Goal: Task Accomplishment & Management: Use online tool/utility

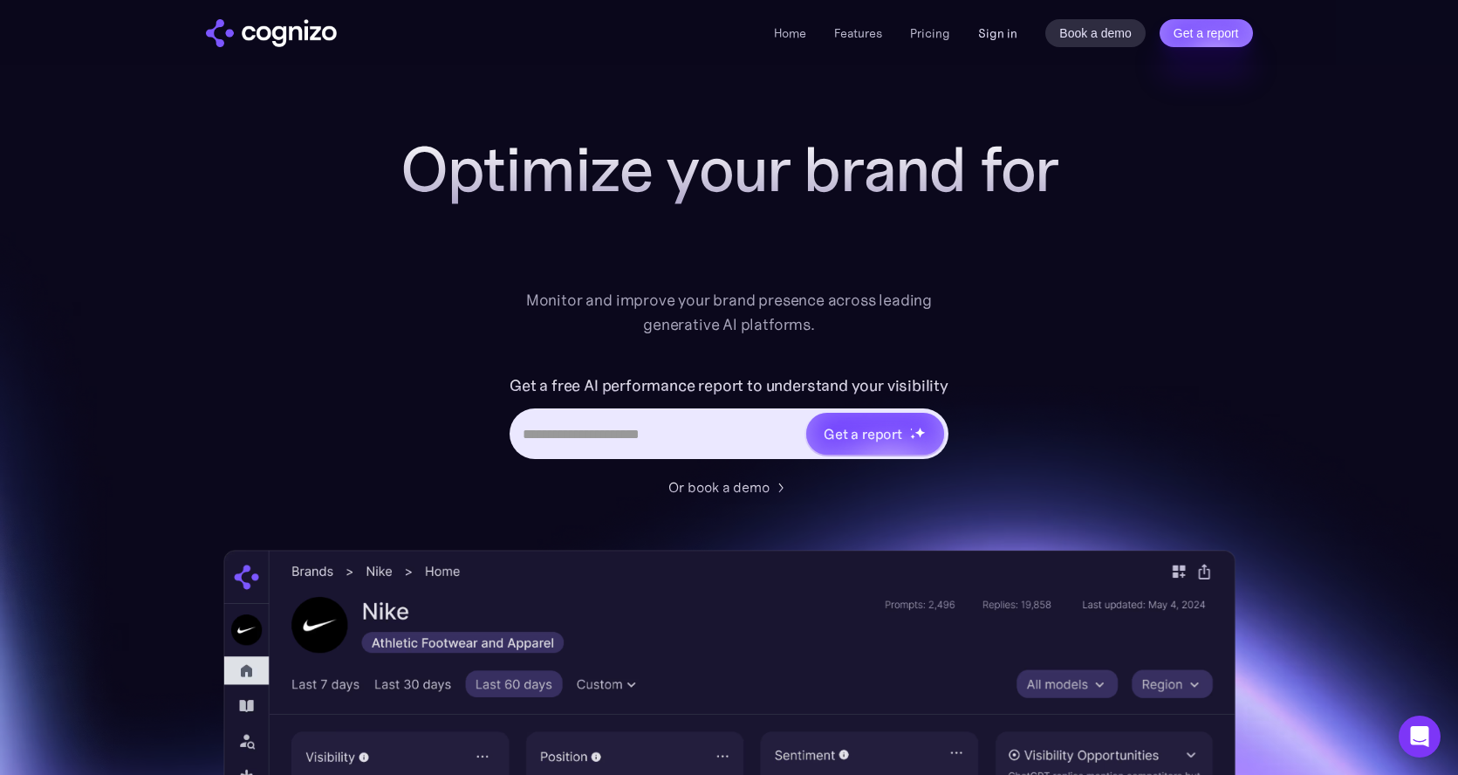
click at [988, 38] on link "Sign in" at bounding box center [997, 33] width 39 height 21
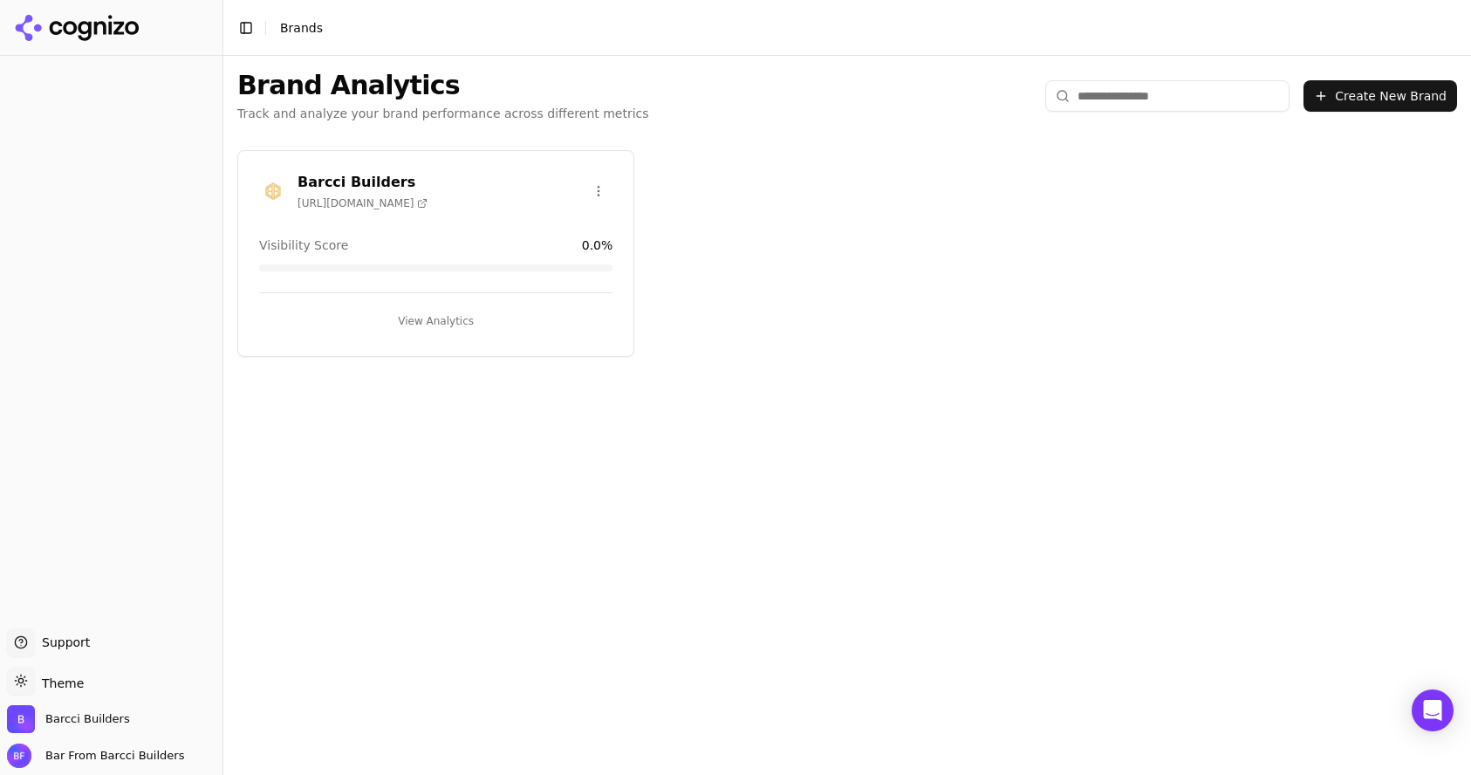
click at [433, 317] on button "View Analytics" at bounding box center [435, 321] width 353 height 28
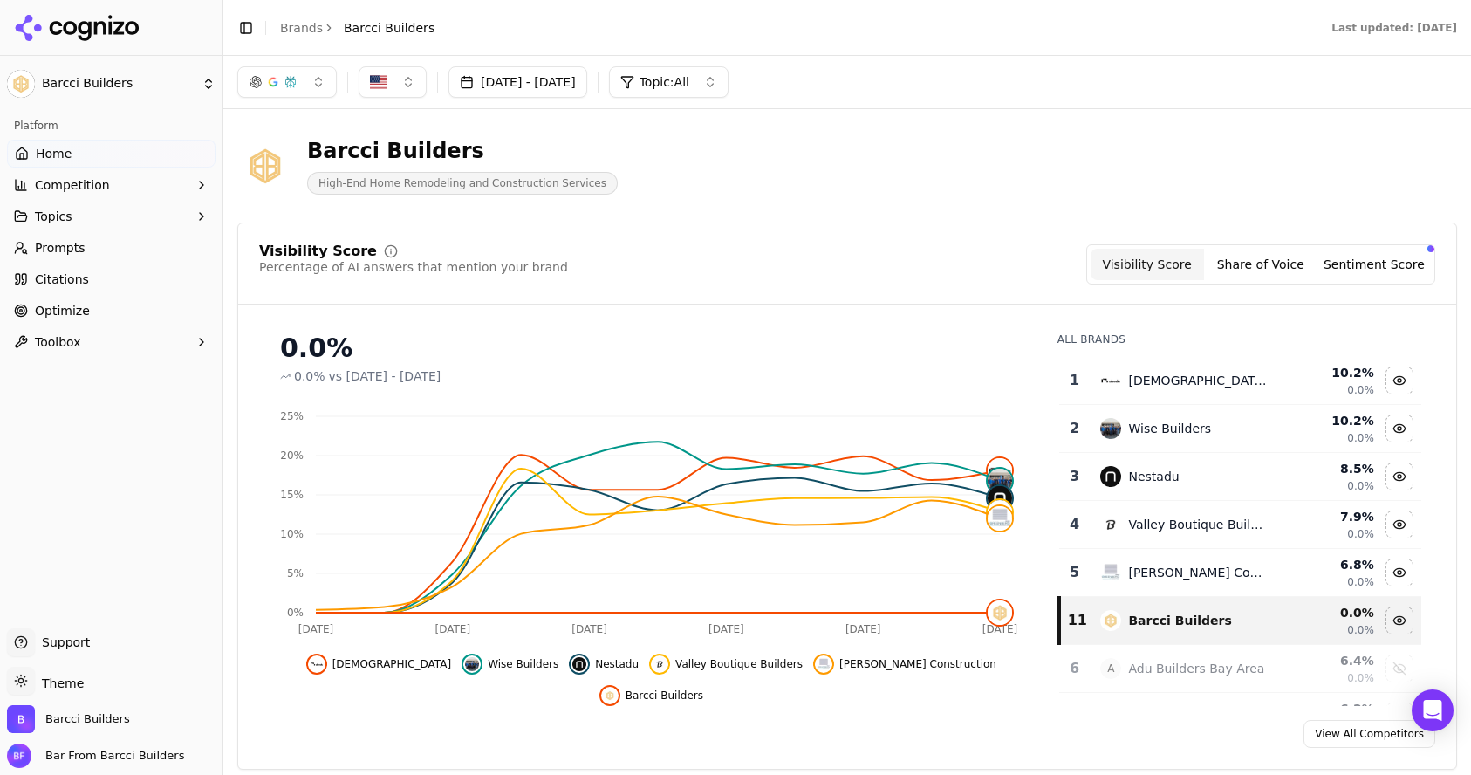
click at [101, 317] on link "Optimize" at bounding box center [111, 311] width 209 height 28
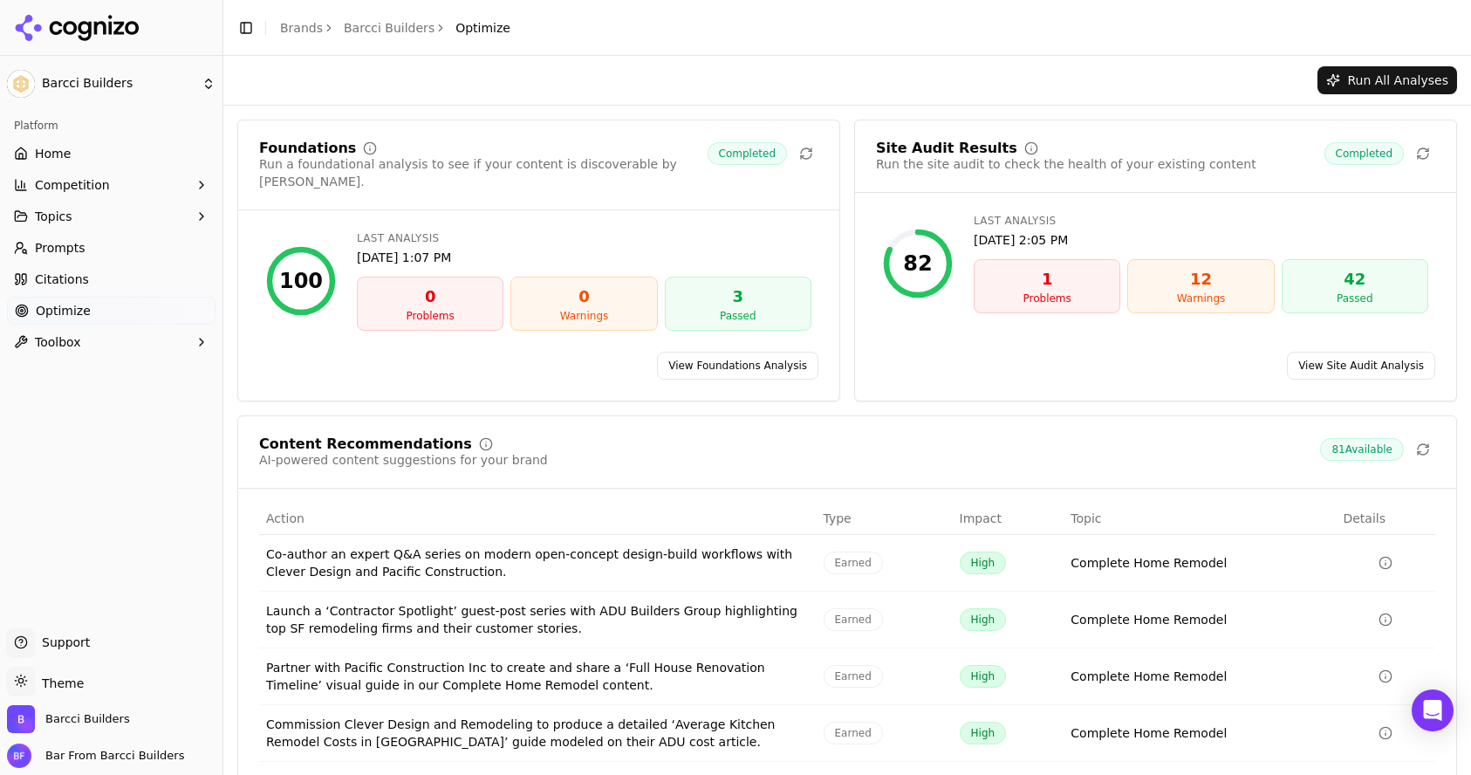
click at [1366, 78] on button "Run All Analyses" at bounding box center [1387, 80] width 140 height 28
click at [1046, 285] on div "1" at bounding box center [1047, 279] width 131 height 24
click at [71, 308] on span "Optimize" at bounding box center [63, 310] width 55 height 17
click at [60, 310] on span "Optimize" at bounding box center [63, 310] width 55 height 17
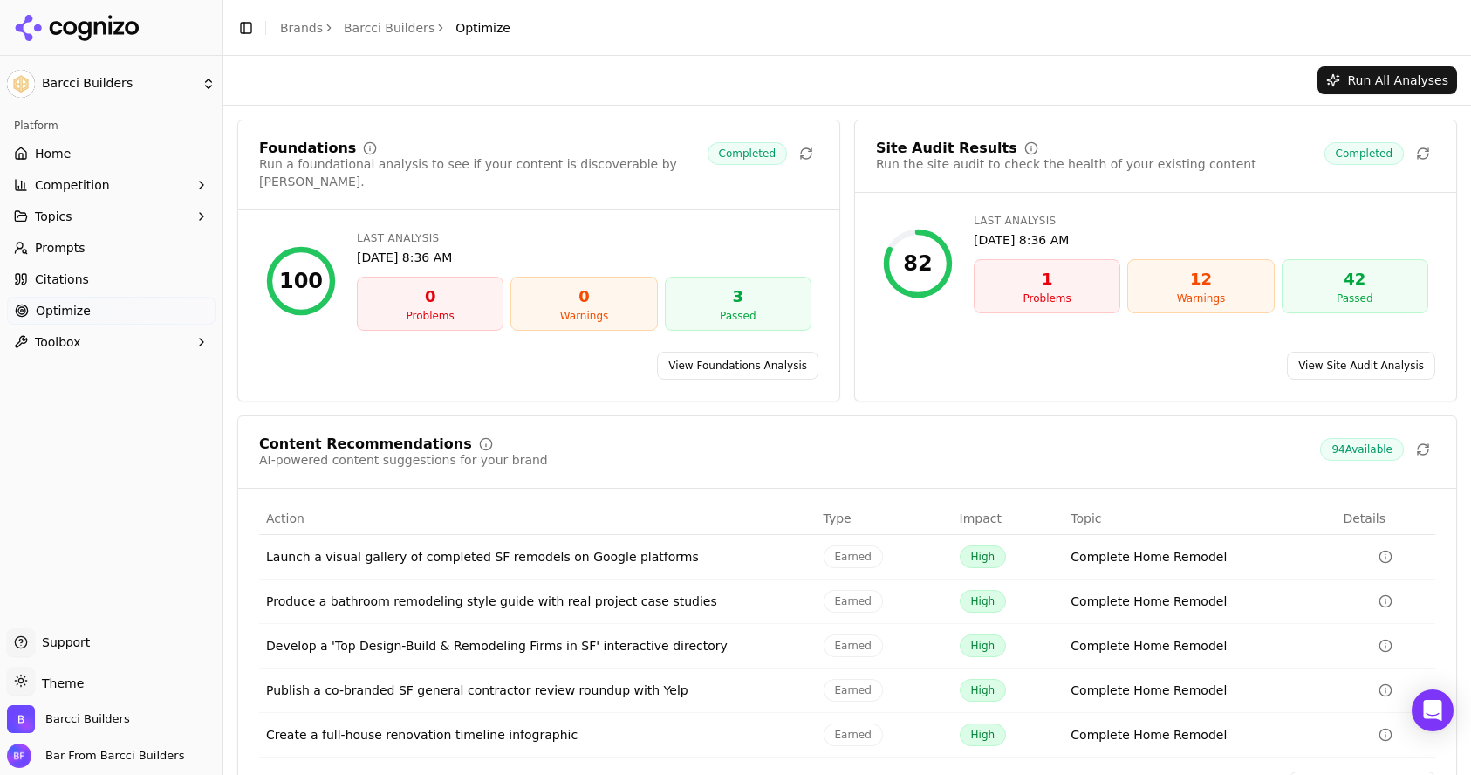
click at [1392, 352] on link "View Site Audit Analysis" at bounding box center [1361, 366] width 148 height 28
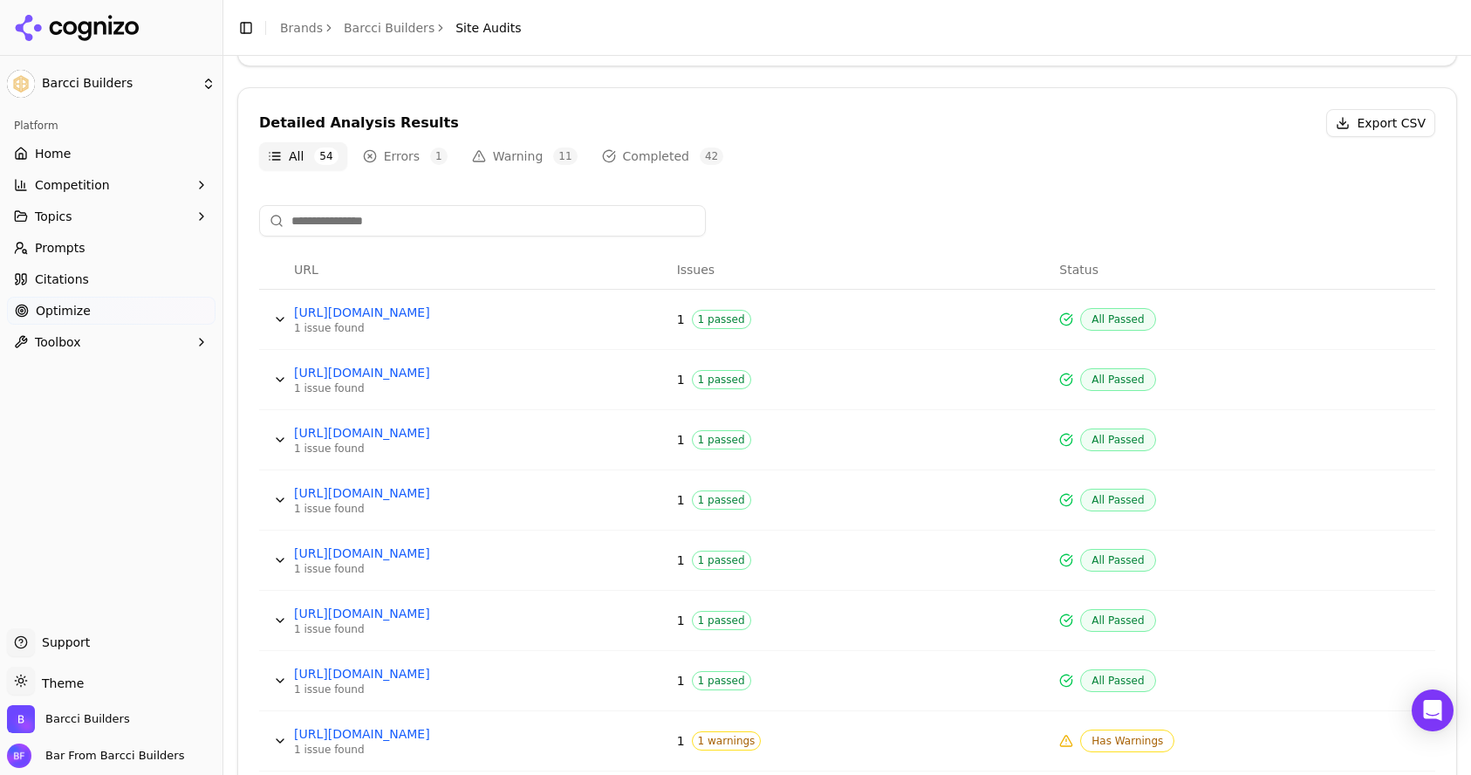
scroll to position [530, 0]
click at [425, 161] on button "Errors 1" at bounding box center [405, 156] width 102 height 28
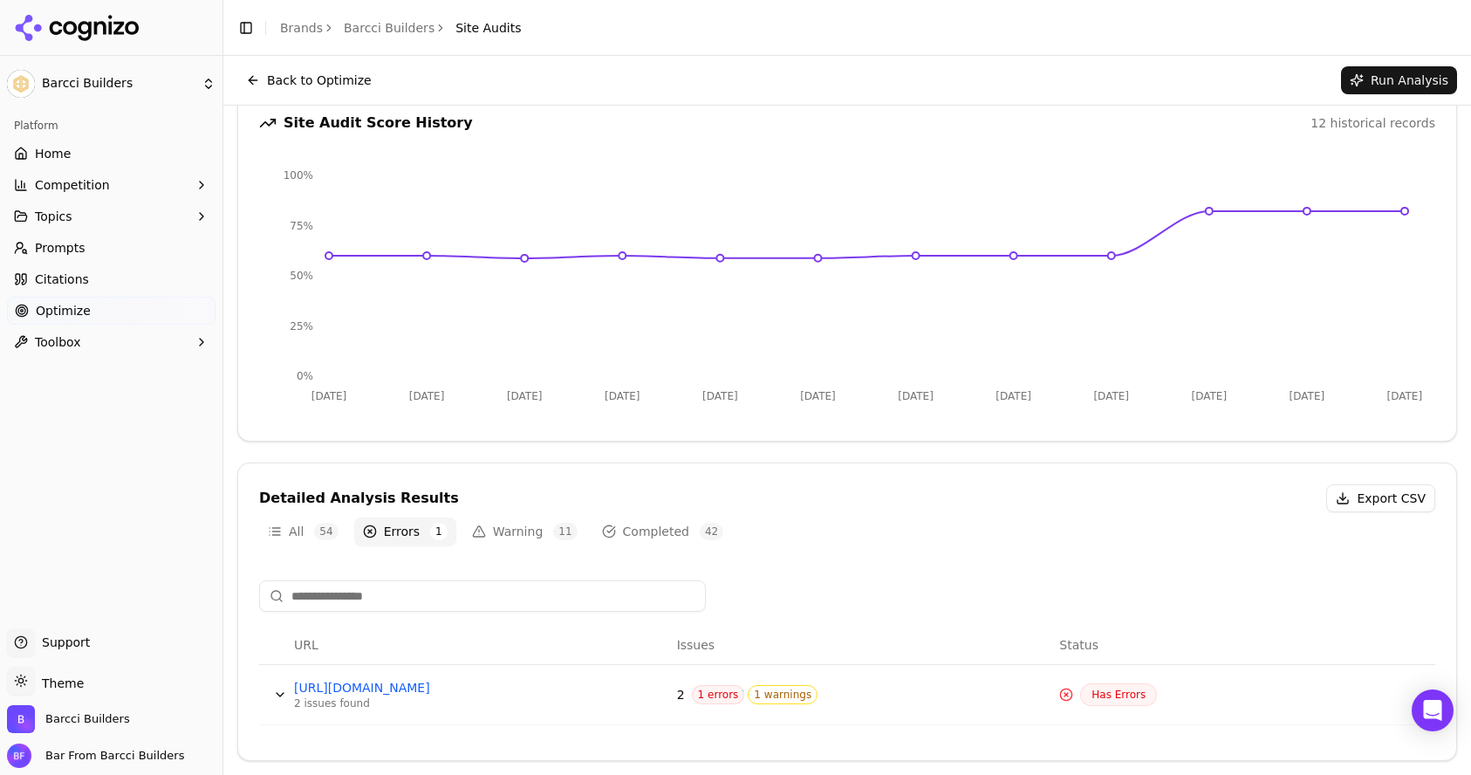
scroll to position [154, 0]
click at [275, 690] on button "Data table" at bounding box center [280, 695] width 28 height 28
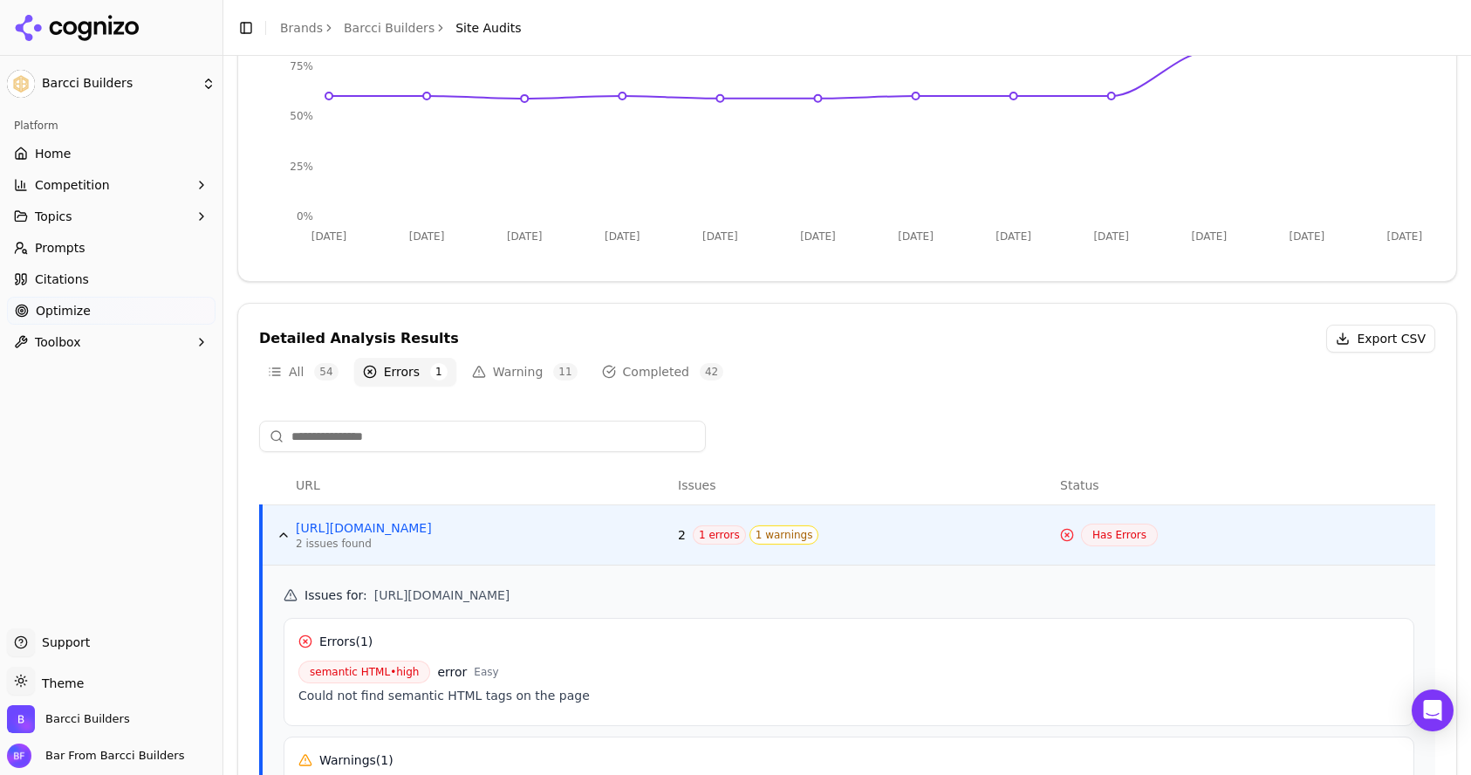
scroll to position [455, 0]
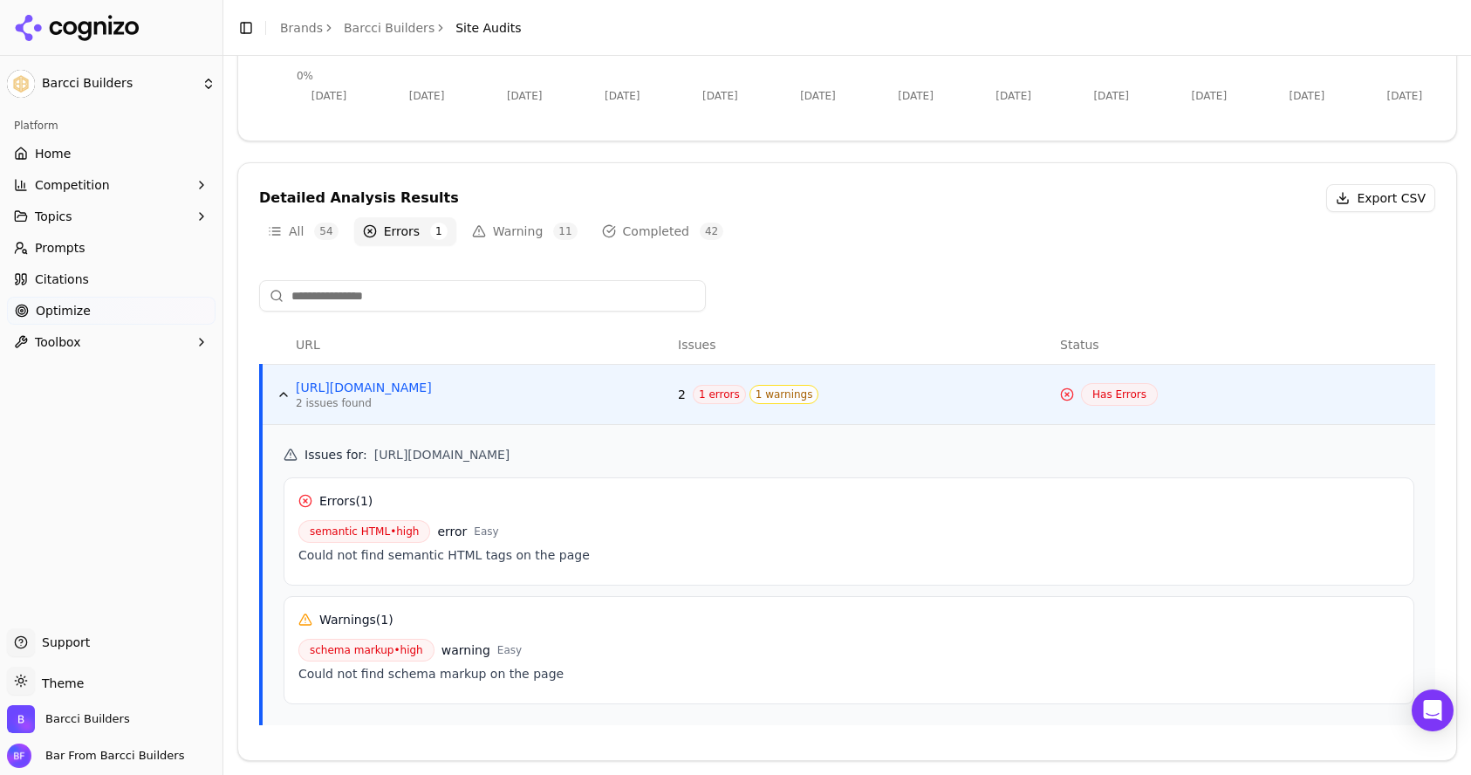
click at [536, 229] on button "Warning 11" at bounding box center [524, 231] width 123 height 28
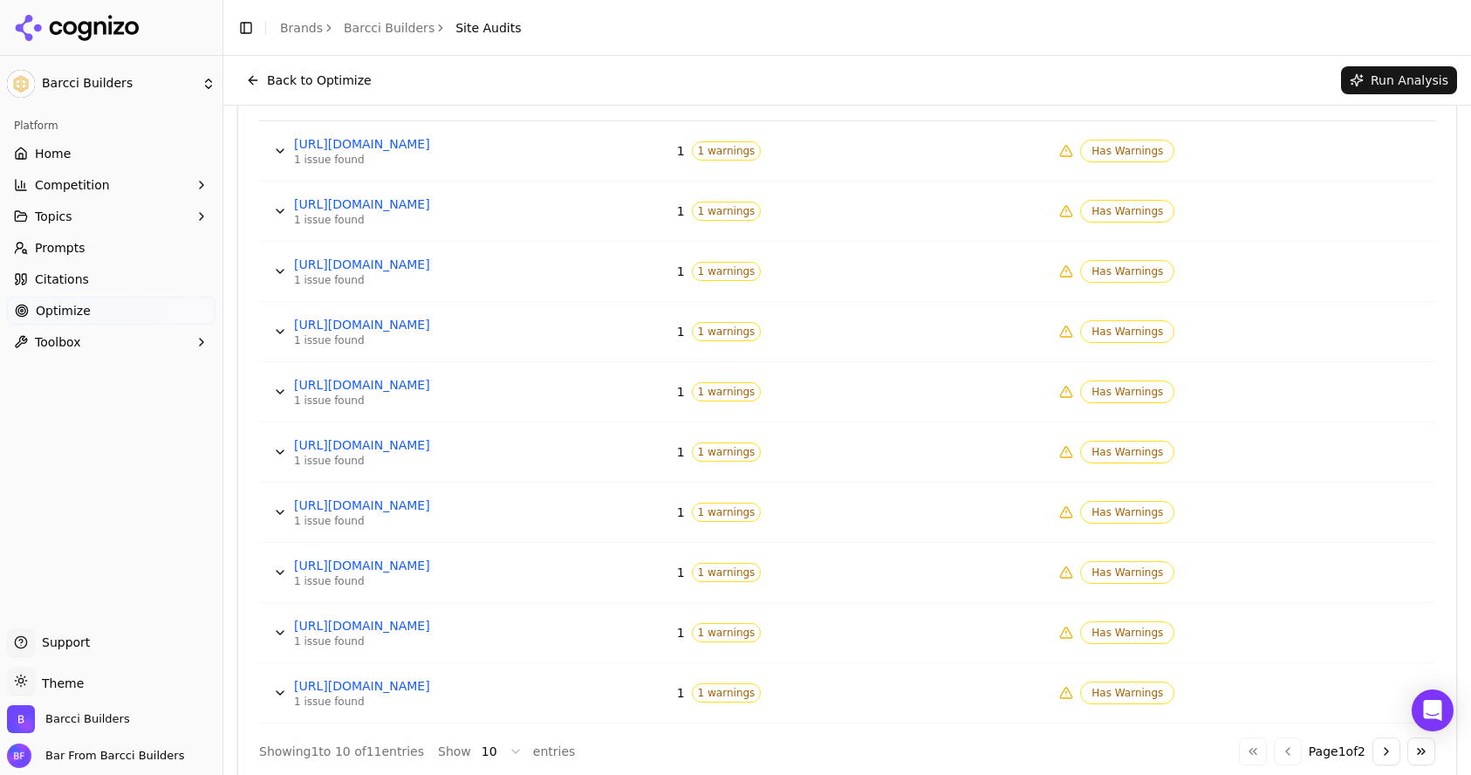
scroll to position [715, 0]
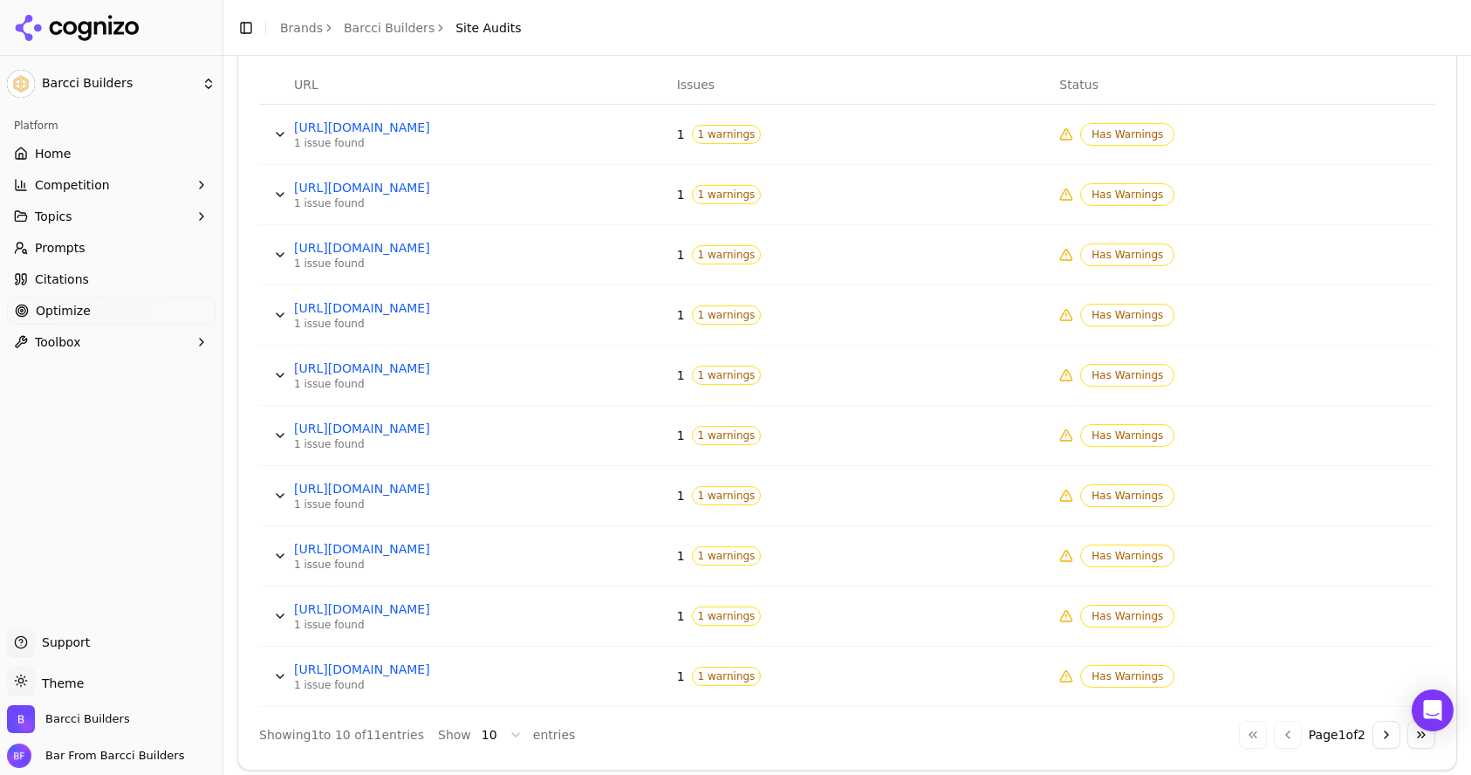
click at [281, 672] on button "Data table" at bounding box center [280, 676] width 28 height 28
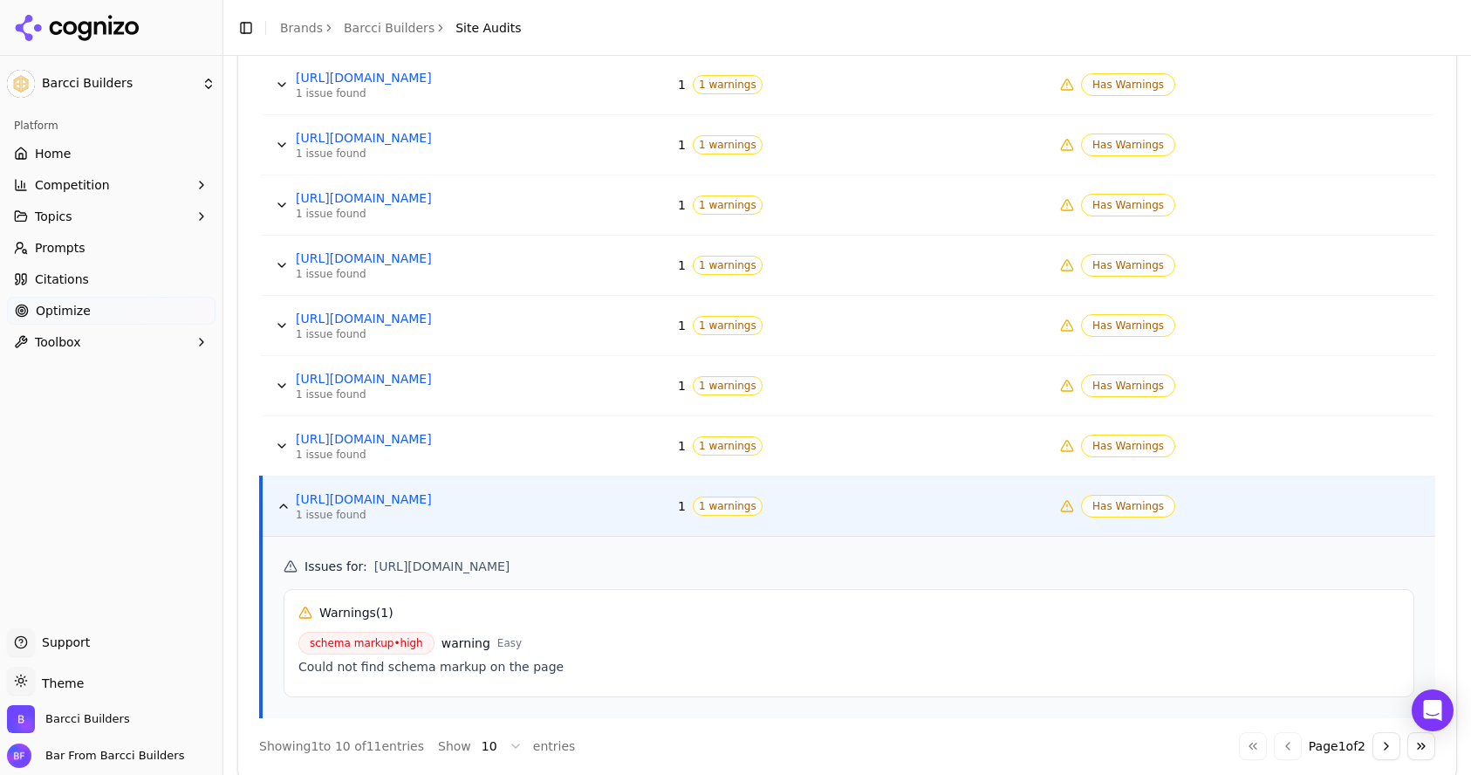
scroll to position [906, 0]
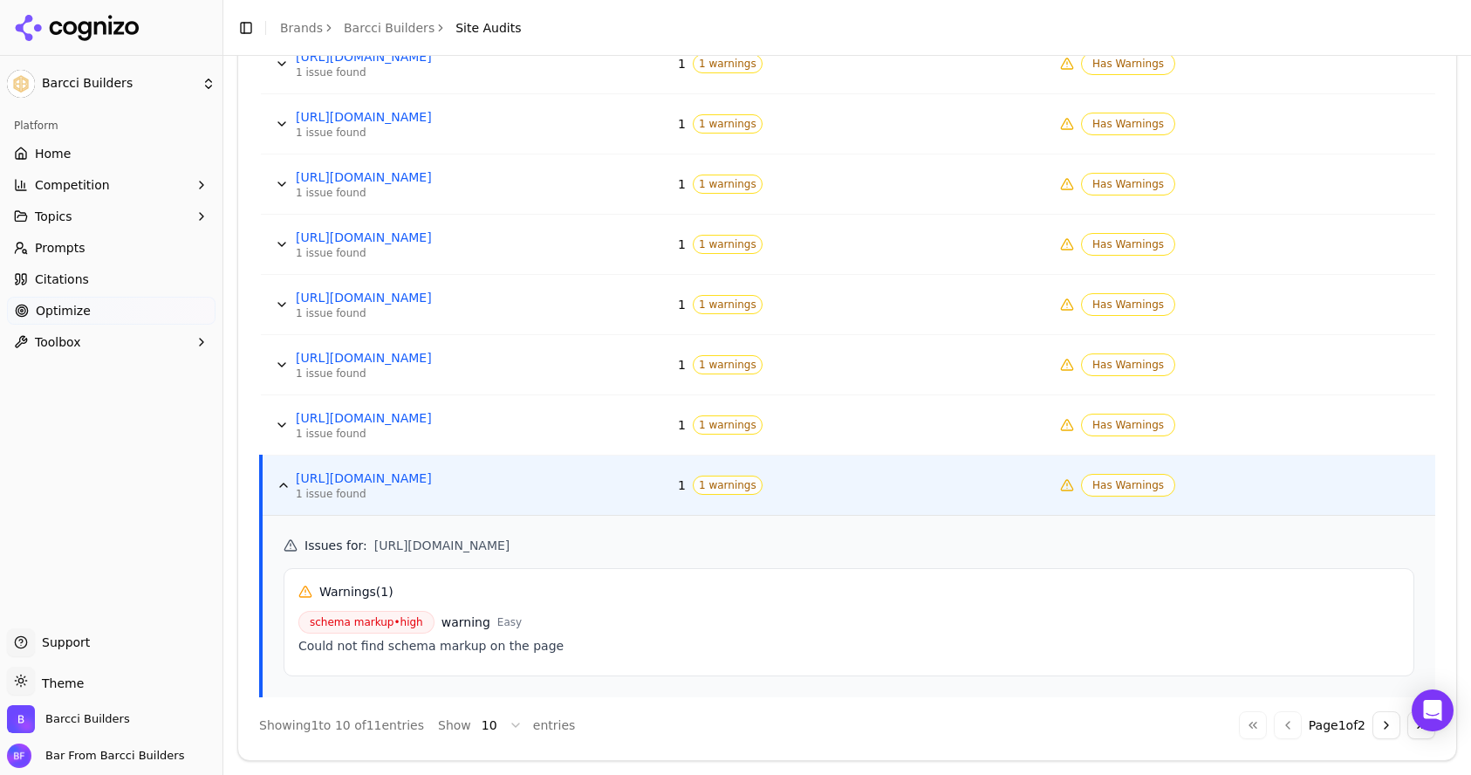
click at [503, 713] on body "Barcci Builders Platform Home Competition Topics Prompts Citations Optimize Too…" at bounding box center [735, 387] width 1471 height 775
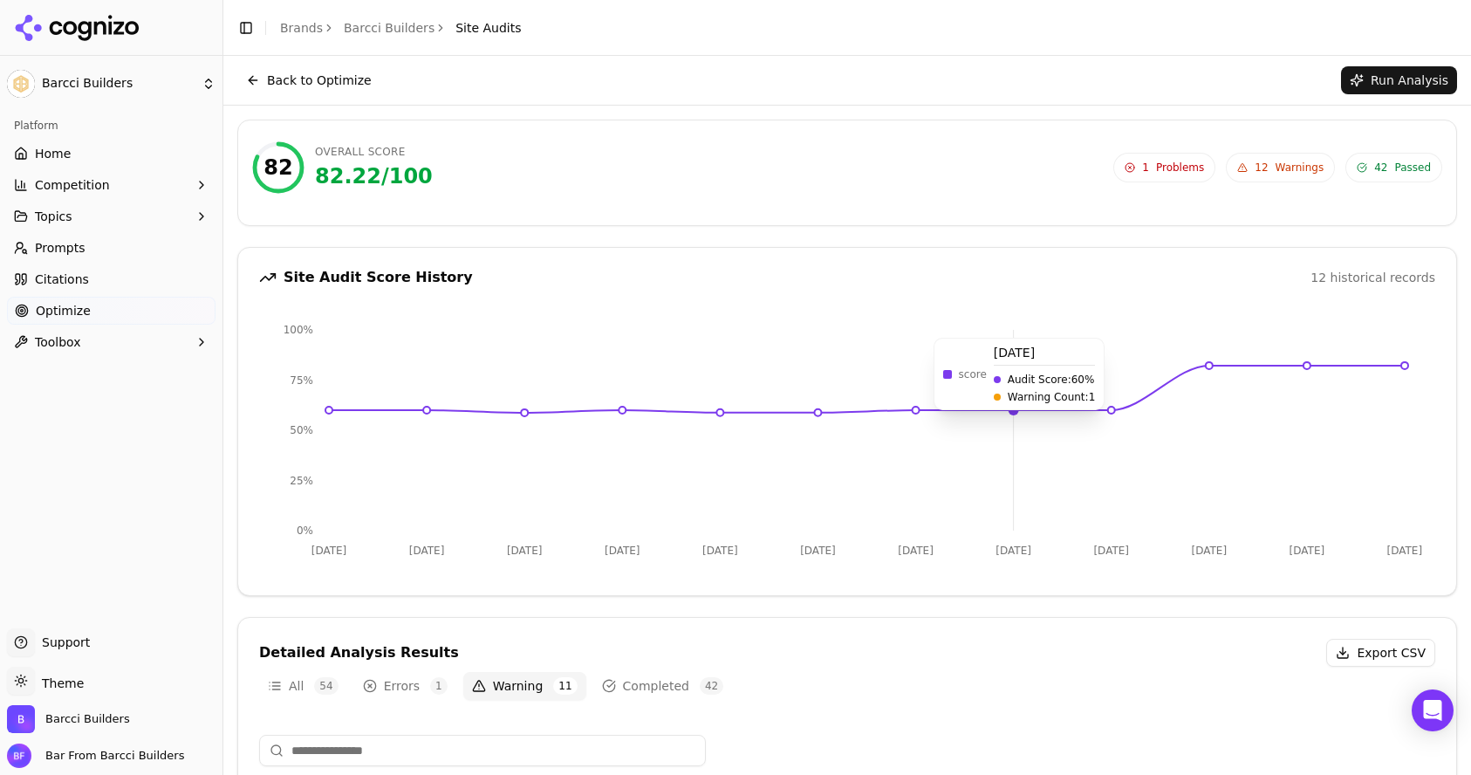
scroll to position [3, 0]
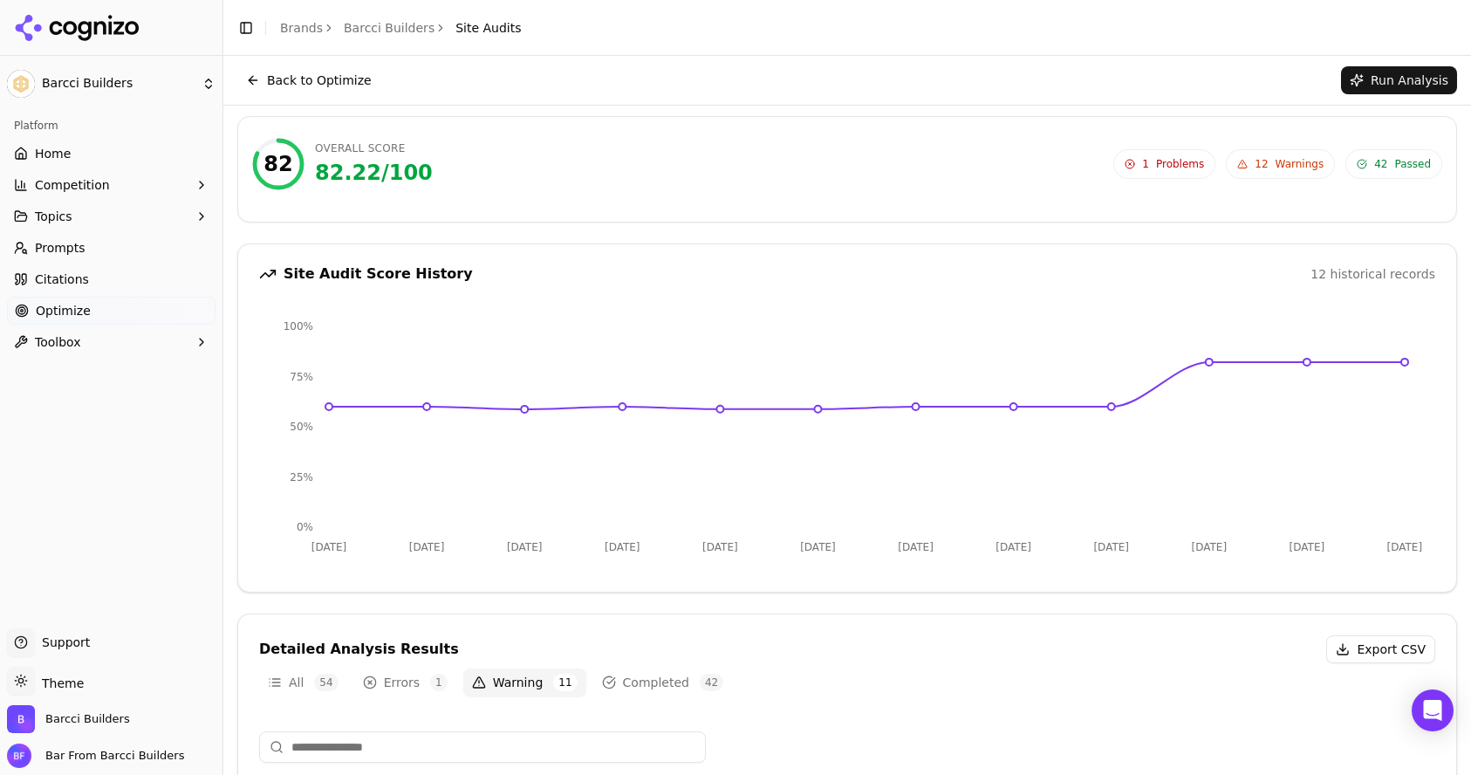
click at [1276, 168] on span "Warnings" at bounding box center [1300, 164] width 49 height 14
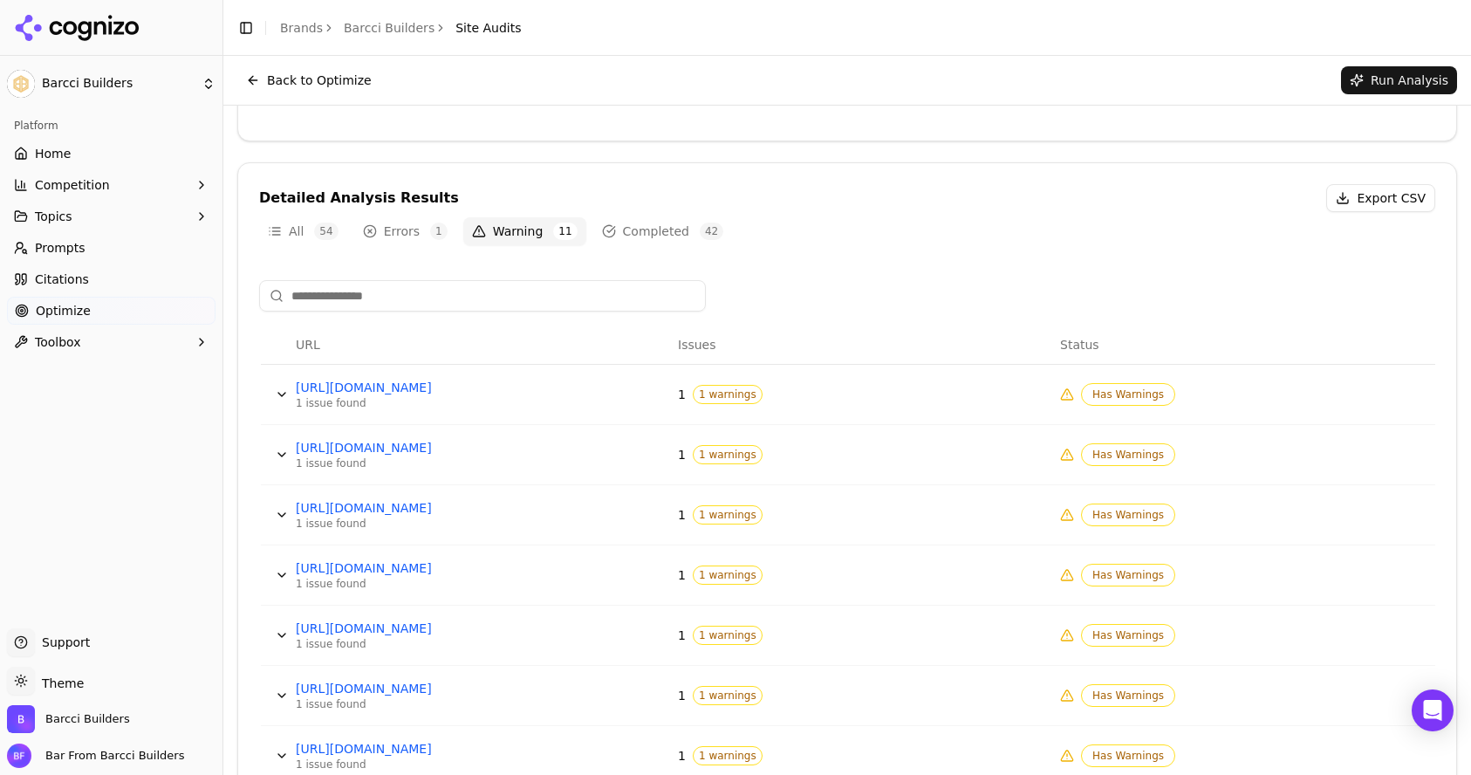
scroll to position [0, 0]
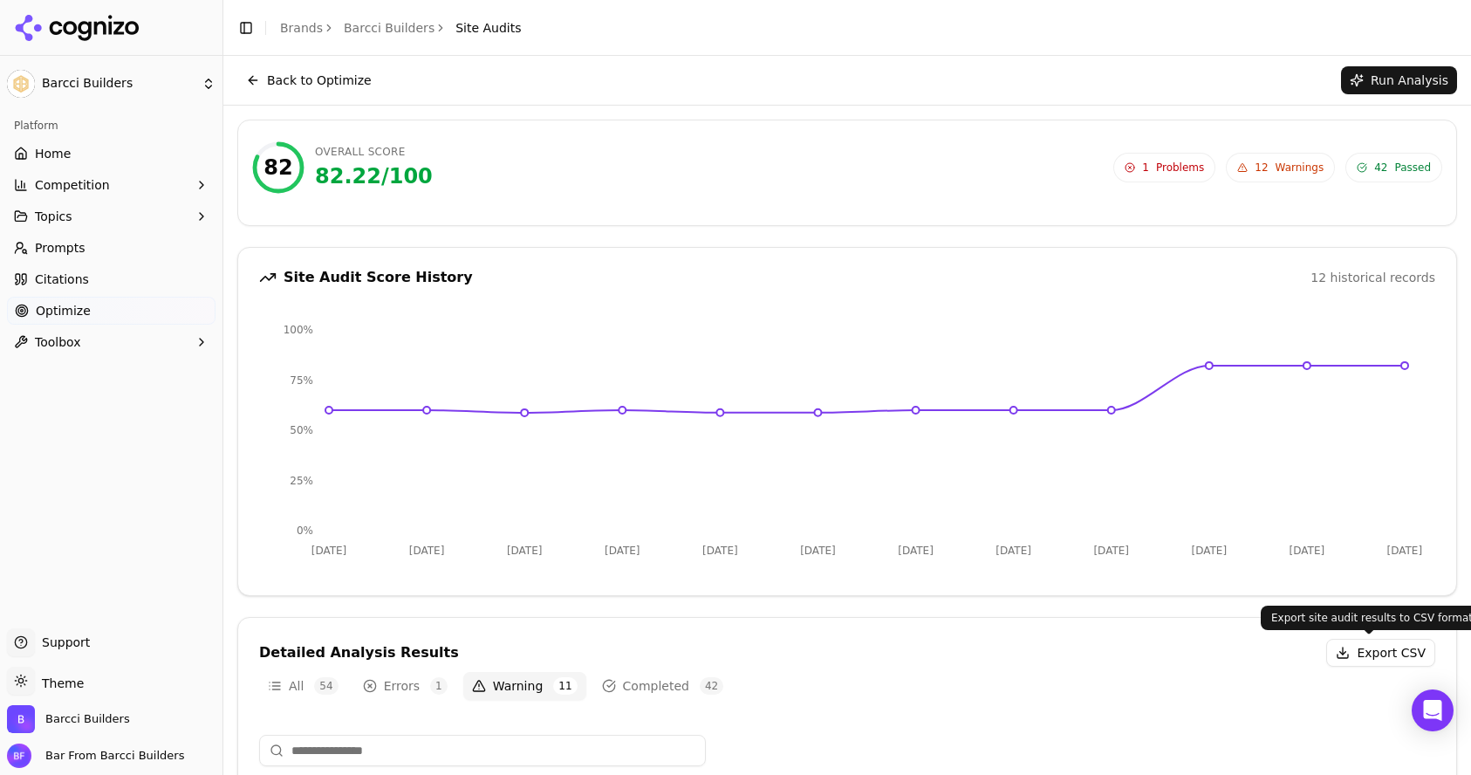
click at [1357, 661] on button "Export CSV" at bounding box center [1380, 653] width 109 height 28
click at [1399, 167] on span "Passed" at bounding box center [1412, 168] width 37 height 14
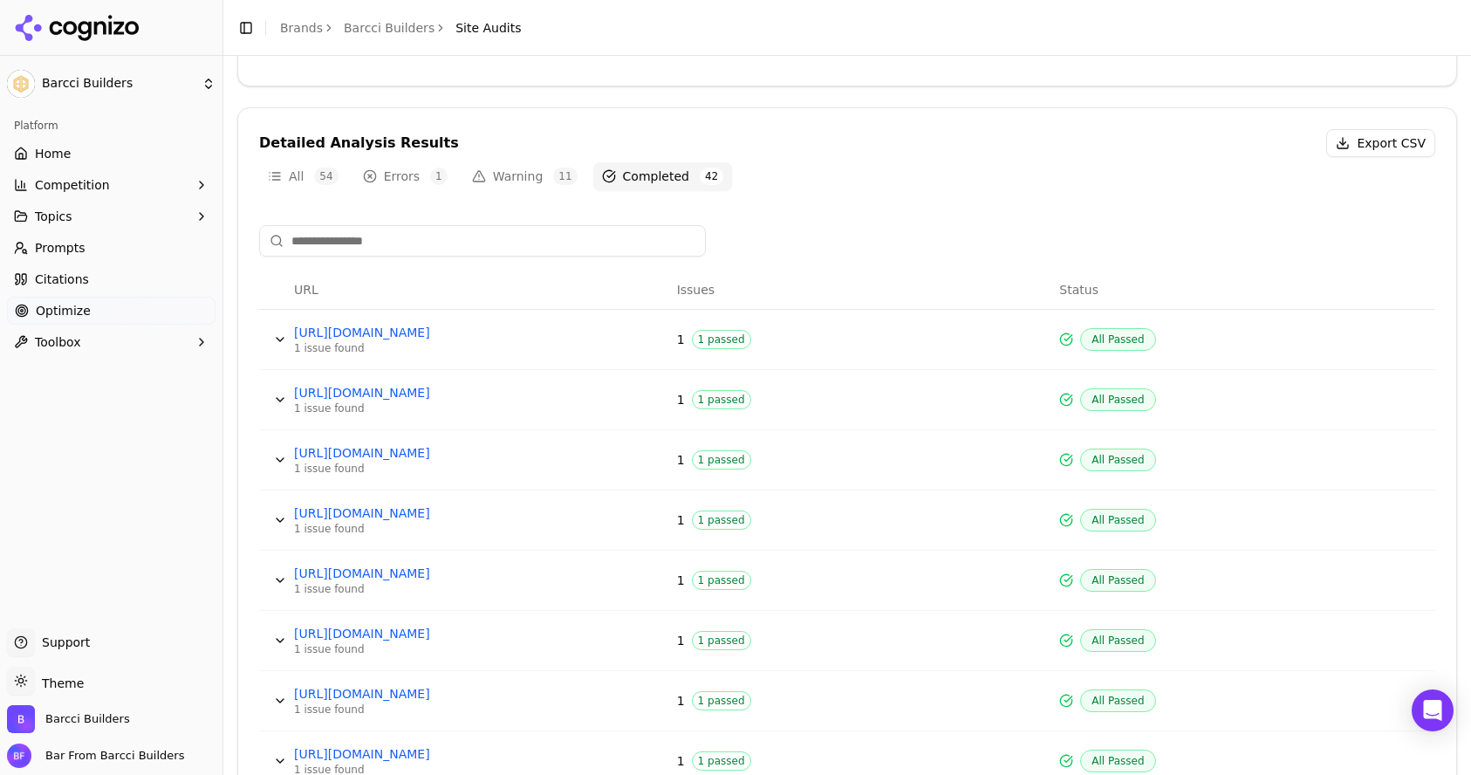
scroll to position [561, 0]
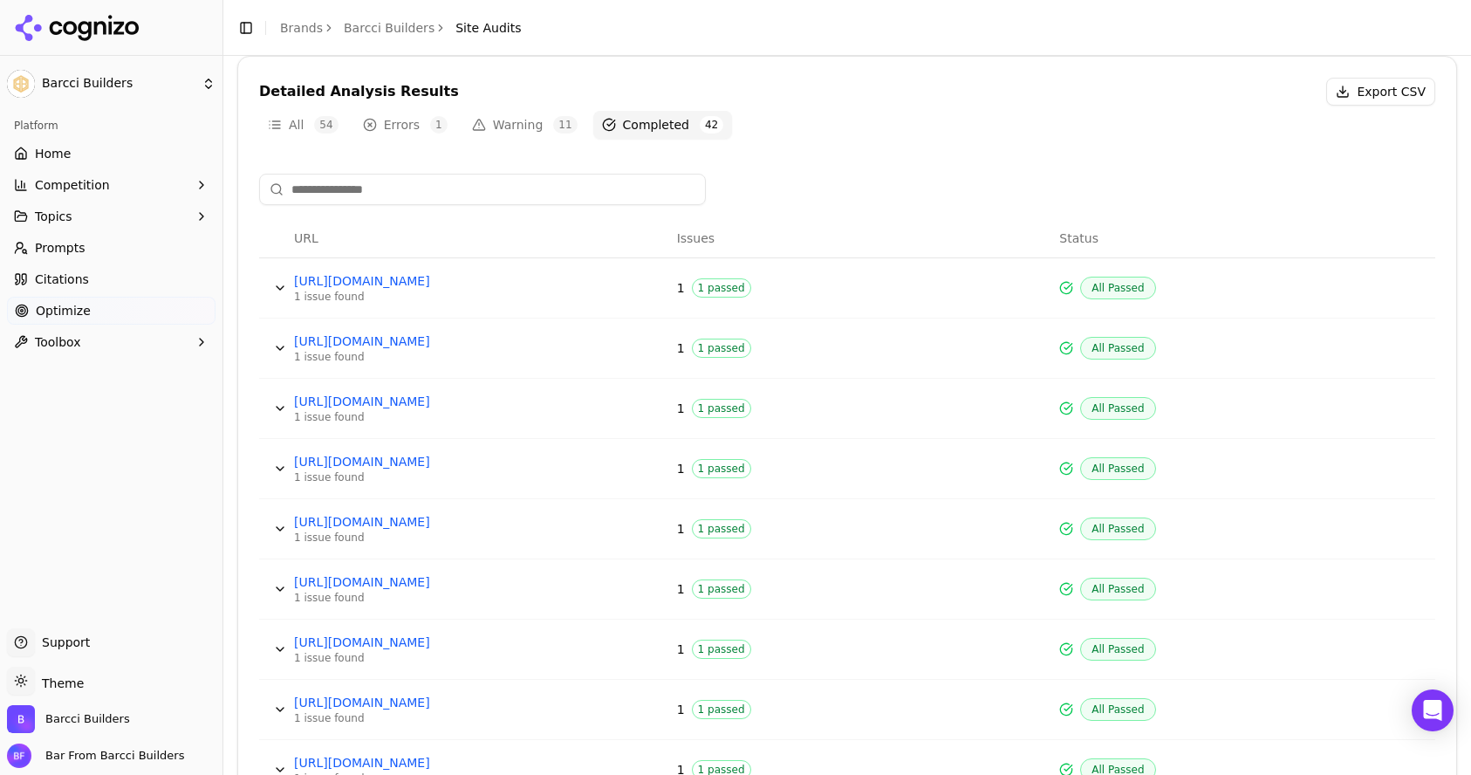
click at [275, 292] on button "Data table" at bounding box center [280, 288] width 28 height 28
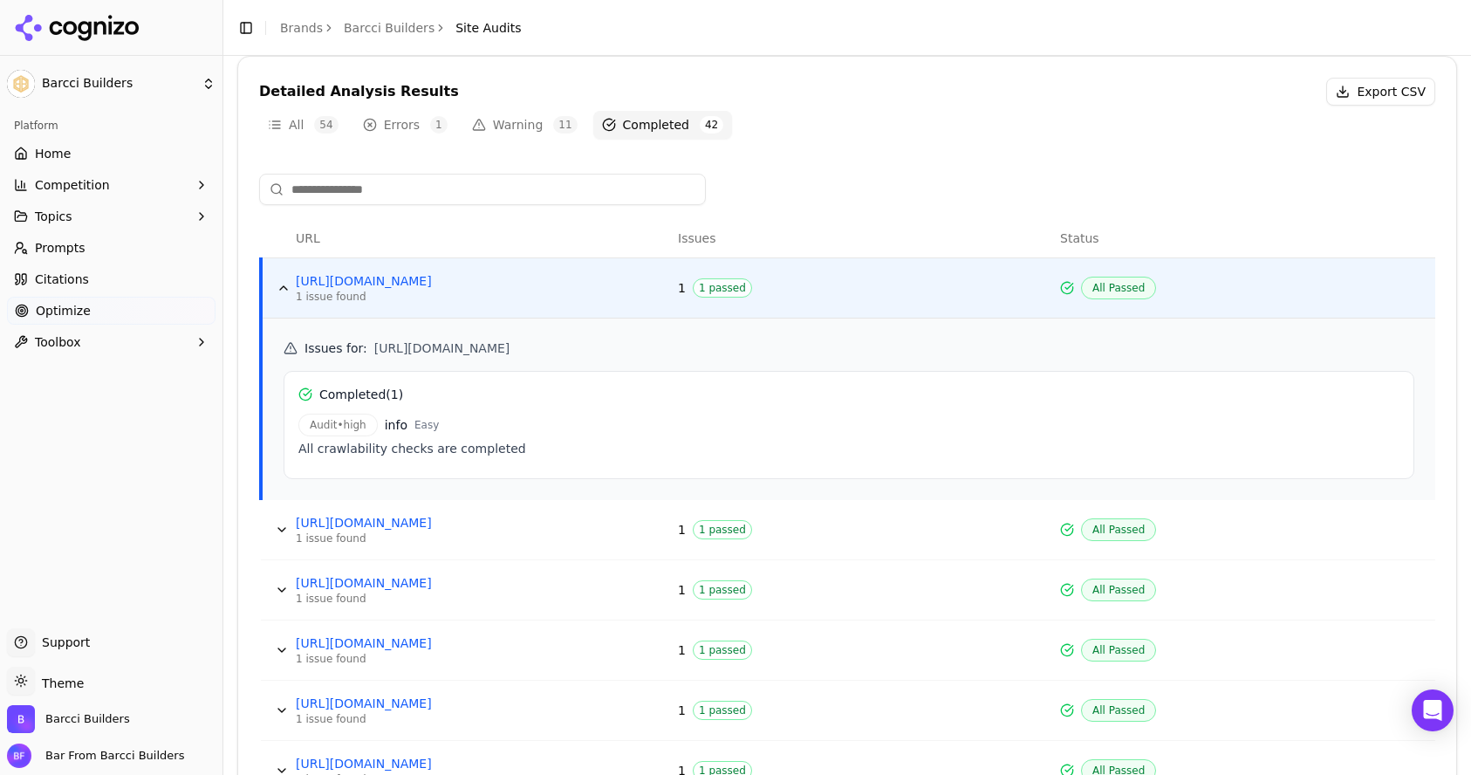
drag, startPoint x: 947, startPoint y: 348, endPoint x: 750, endPoint y: 352, distance: 197.2
click at [750, 352] on h5 "Issues for : [URL][DOMAIN_NAME]" at bounding box center [849, 347] width 1131 height 17
copy span "stunning-bathroom-renovation"
click at [282, 292] on button "Data table" at bounding box center [284, 288] width 28 height 28
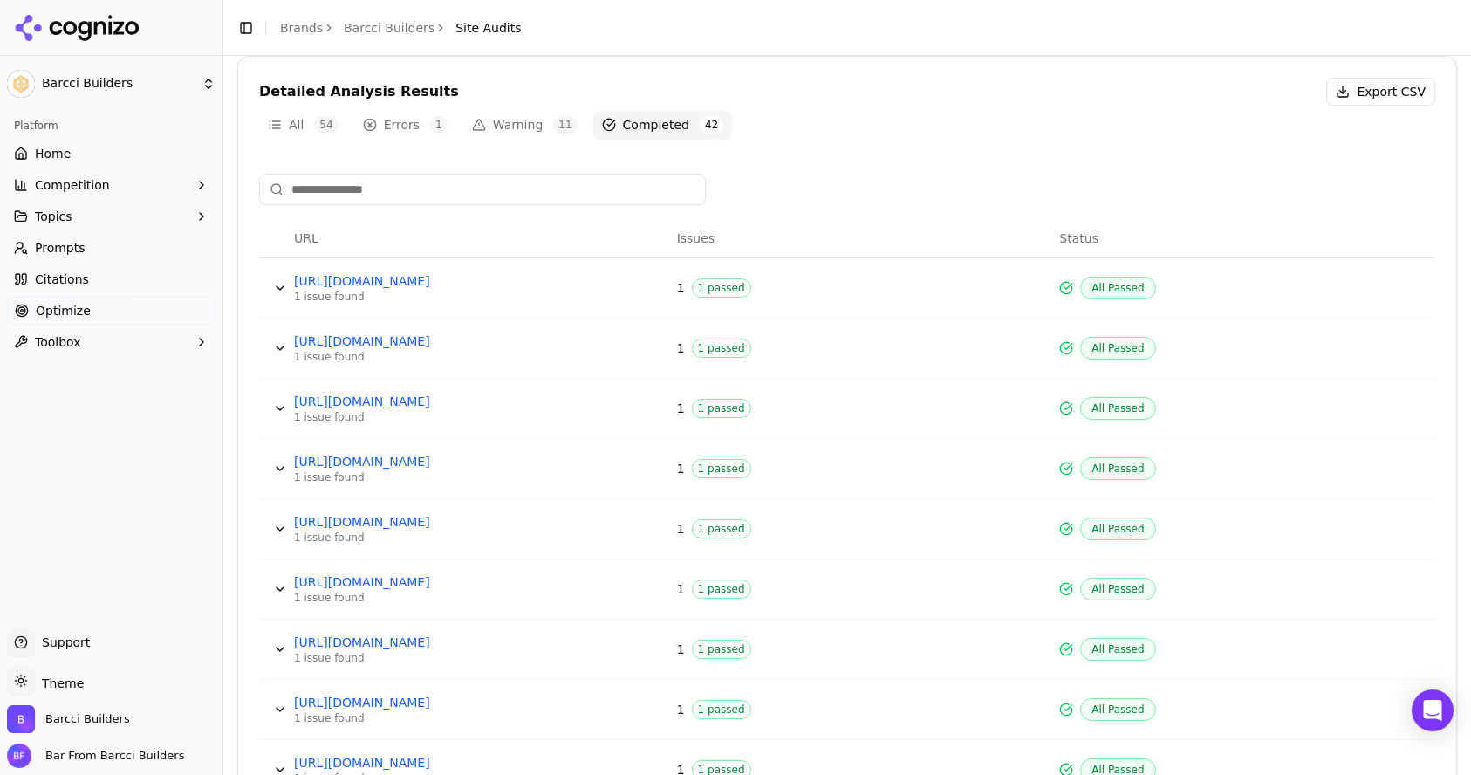
click at [75, 147] on link "Home" at bounding box center [111, 154] width 209 height 28
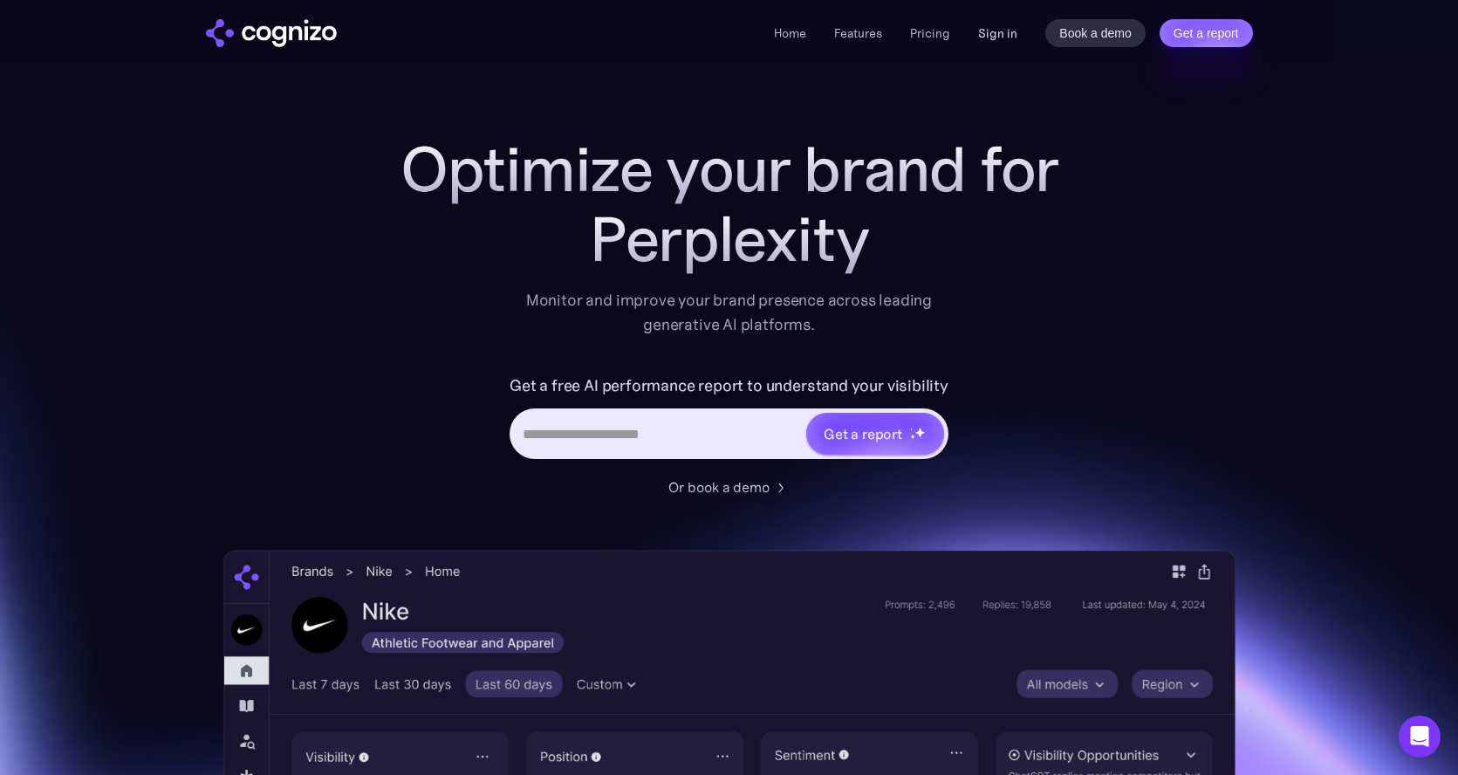
click at [1002, 35] on link "Sign in" at bounding box center [997, 33] width 39 height 21
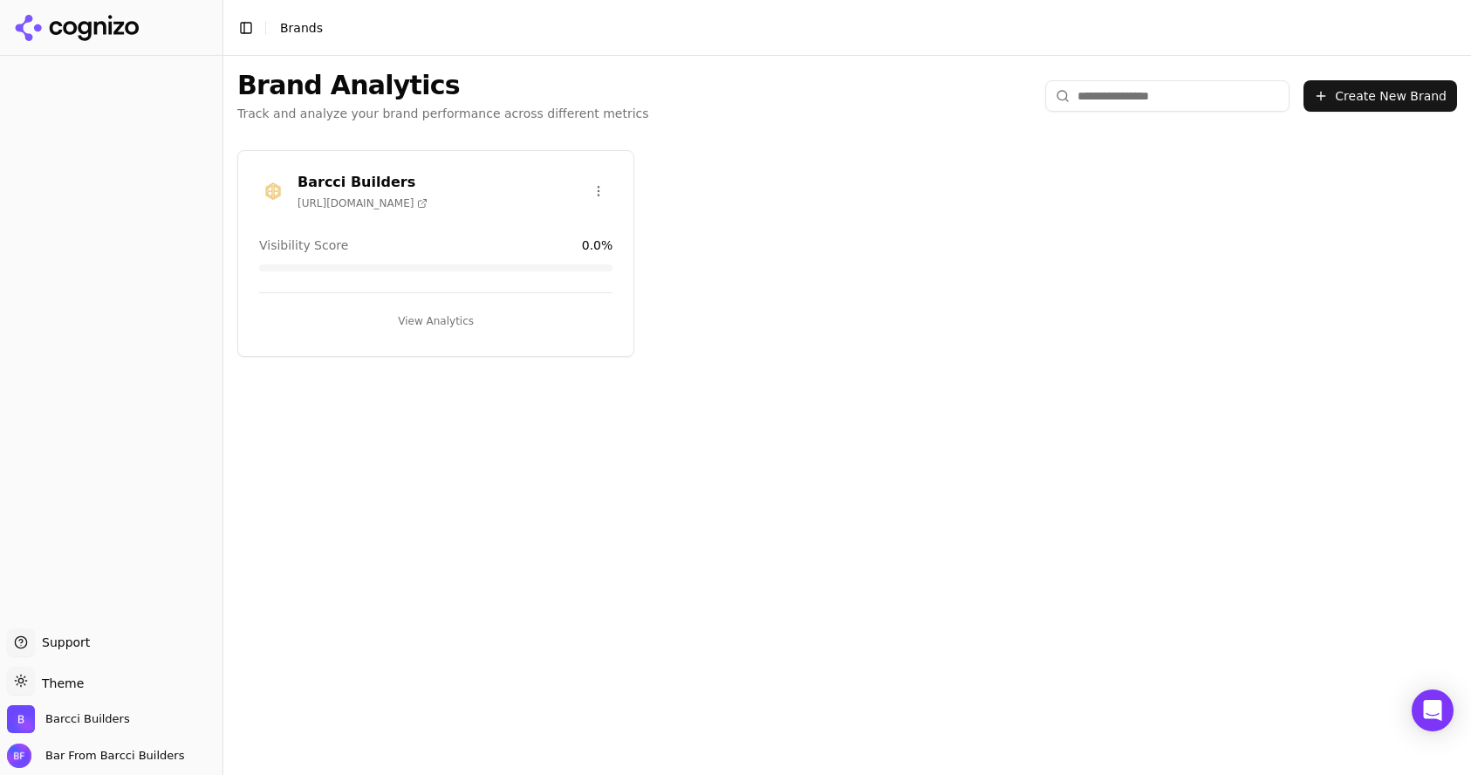
click at [475, 298] on div "View Analytics" at bounding box center [435, 313] width 353 height 43
click at [448, 315] on button "View Analytics" at bounding box center [435, 321] width 353 height 28
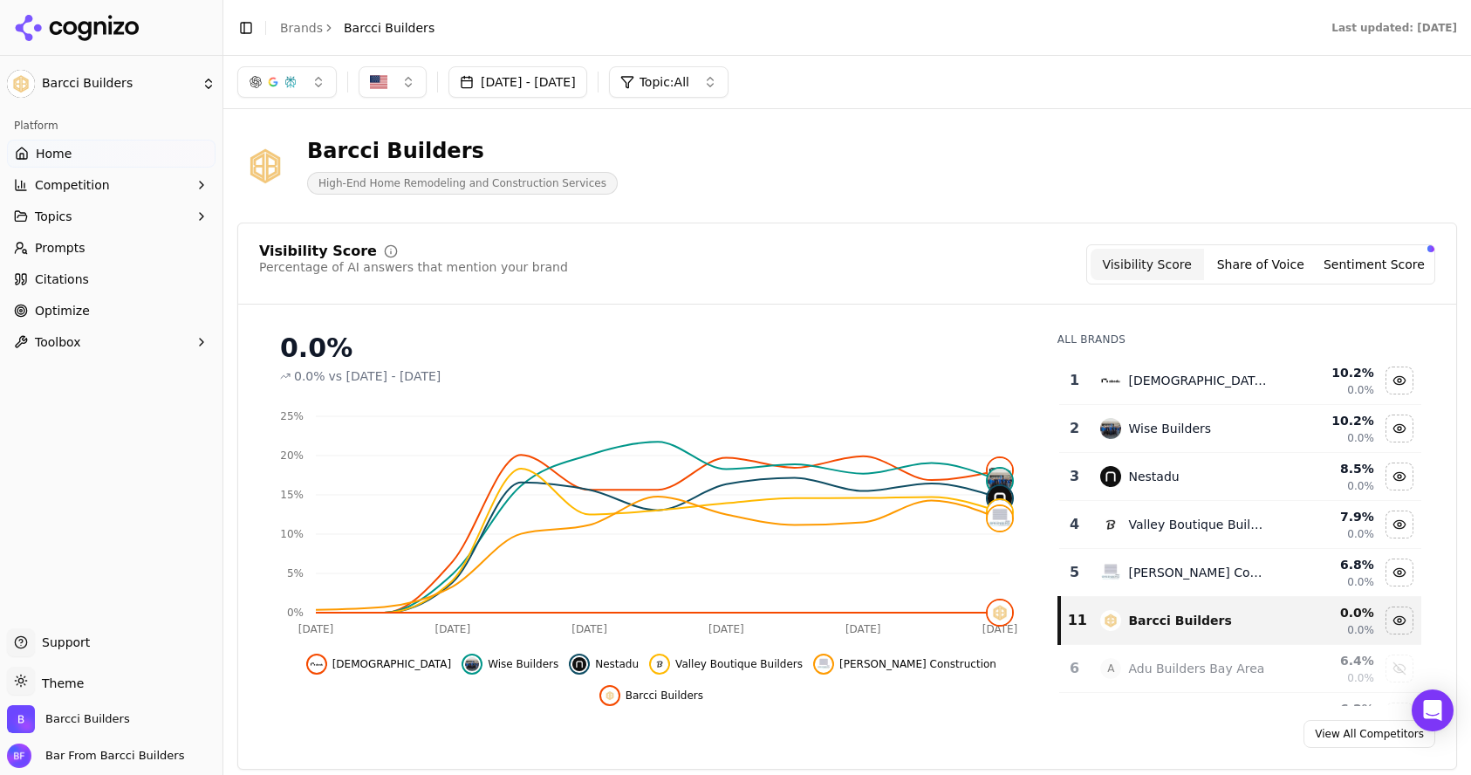
click at [71, 308] on span "Optimize" at bounding box center [62, 310] width 55 height 17
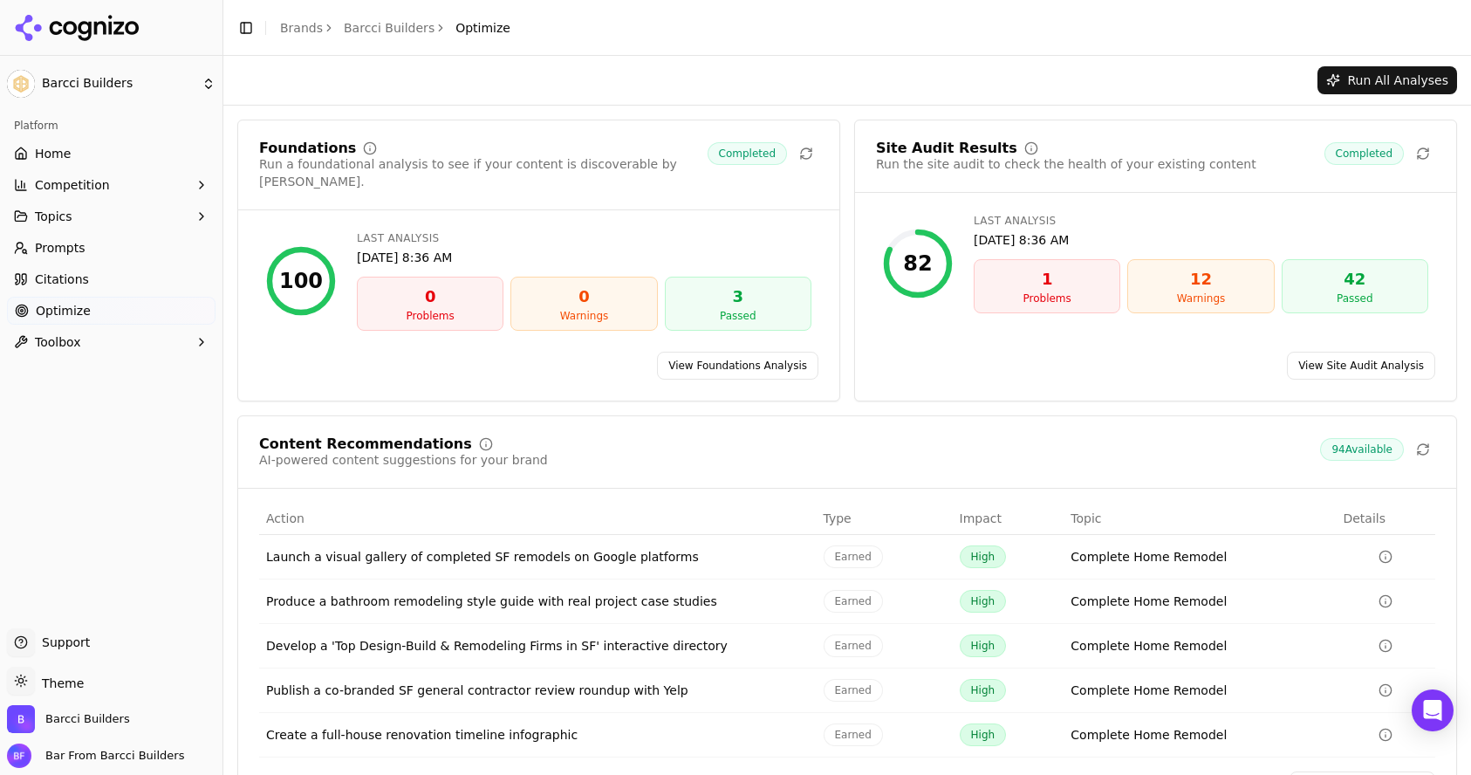
scroll to position [3, 0]
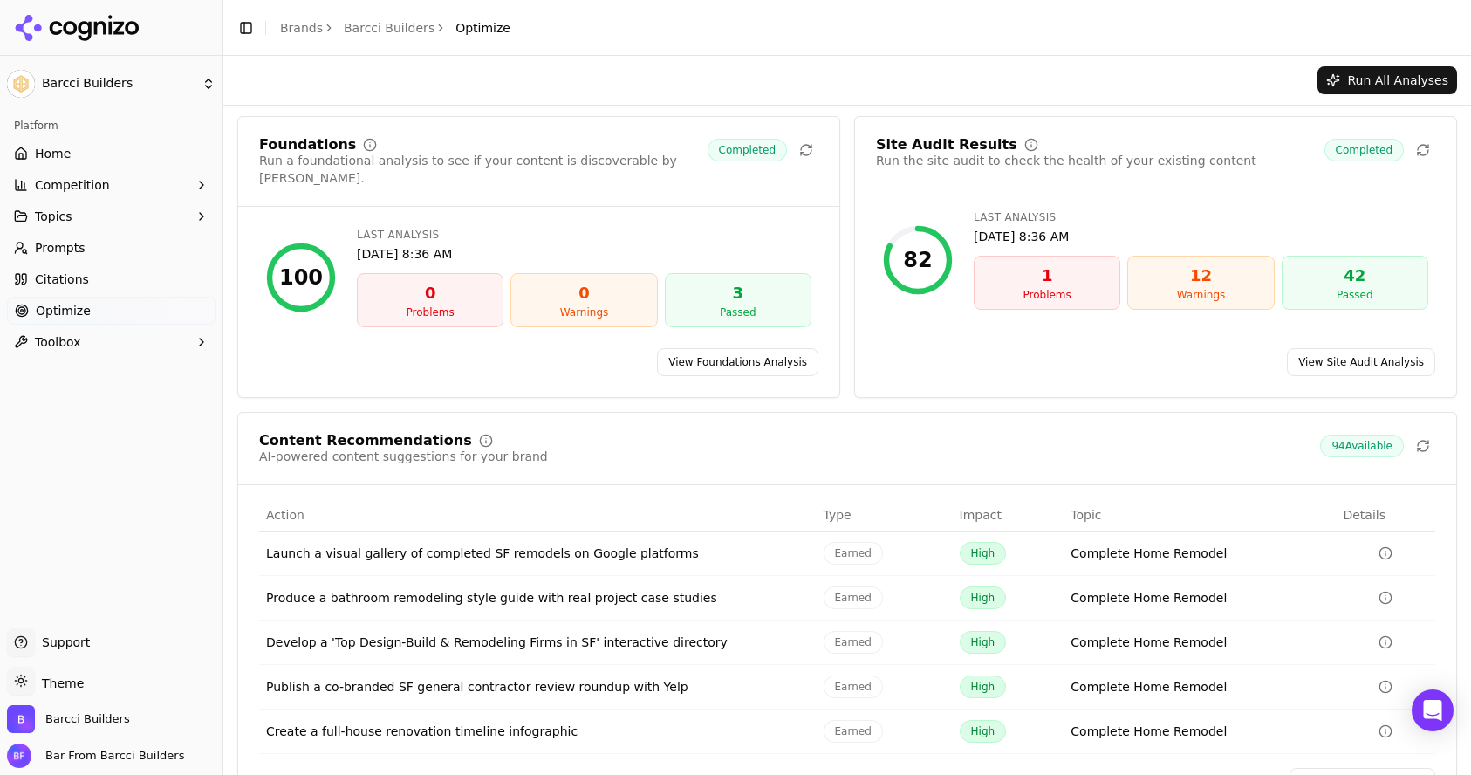
click at [1159, 286] on div "12" at bounding box center [1200, 275] width 131 height 24
click at [1331, 348] on link "View Site Audit Analysis" at bounding box center [1361, 362] width 148 height 28
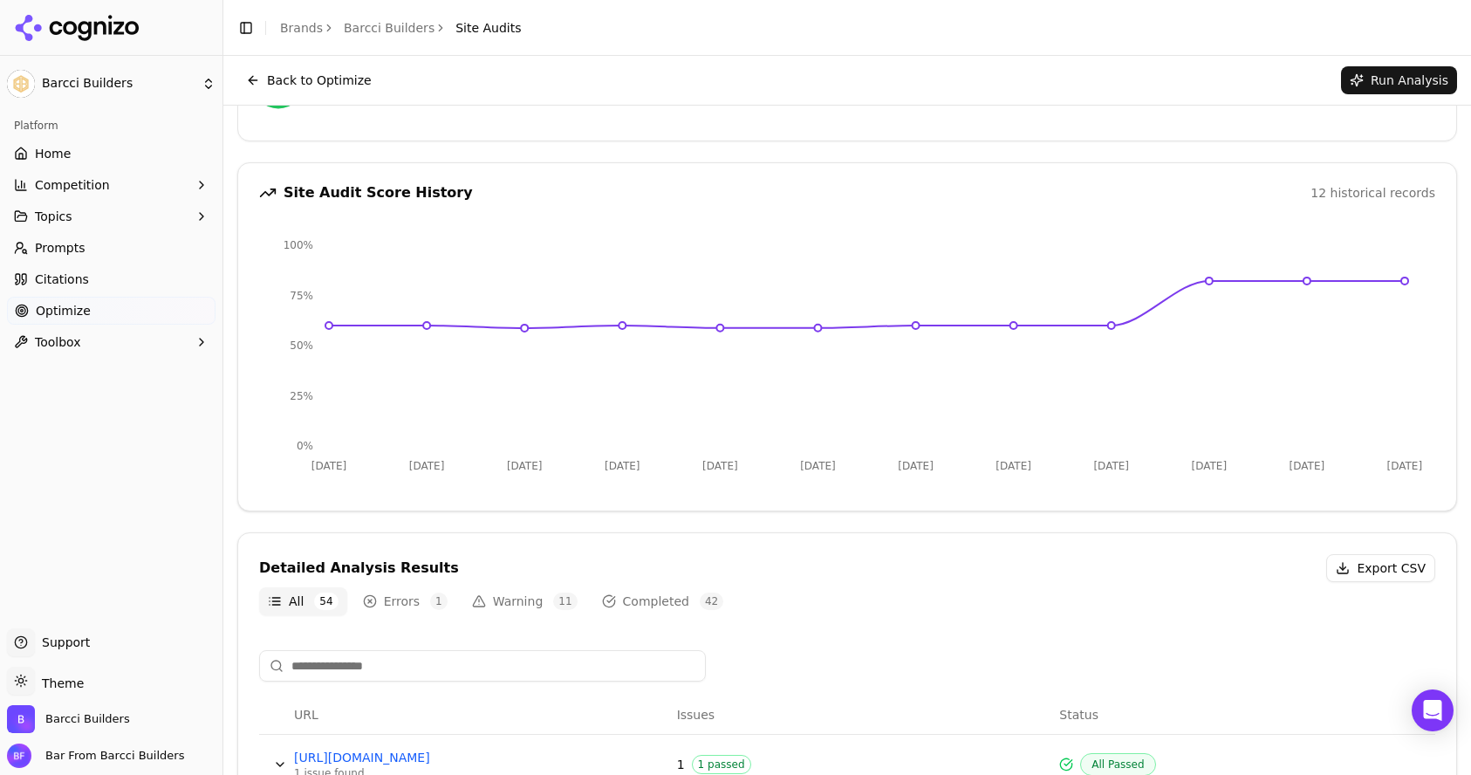
scroll to position [248, 0]
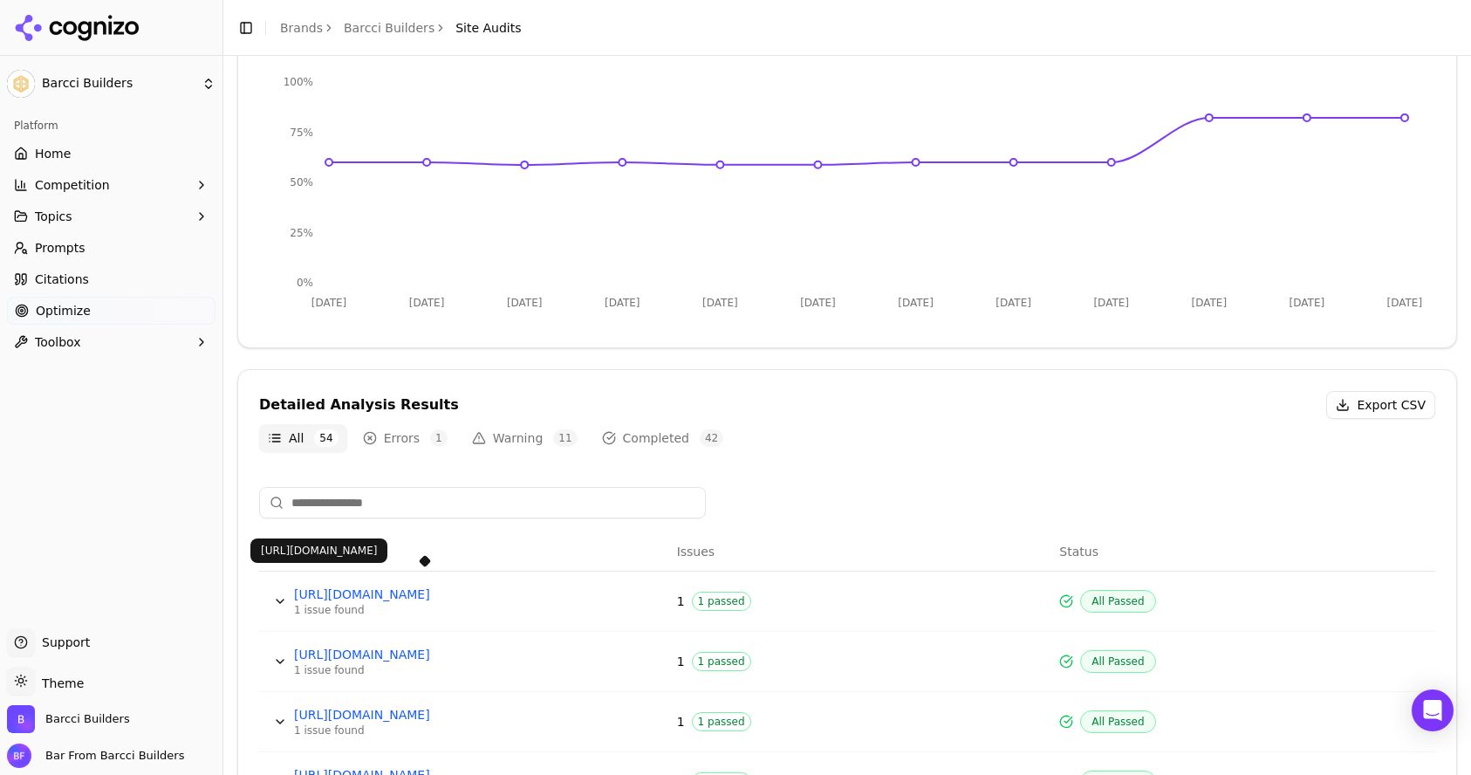
click at [460, 592] on link "[URL][DOMAIN_NAME]" at bounding box center [425, 593] width 262 height 17
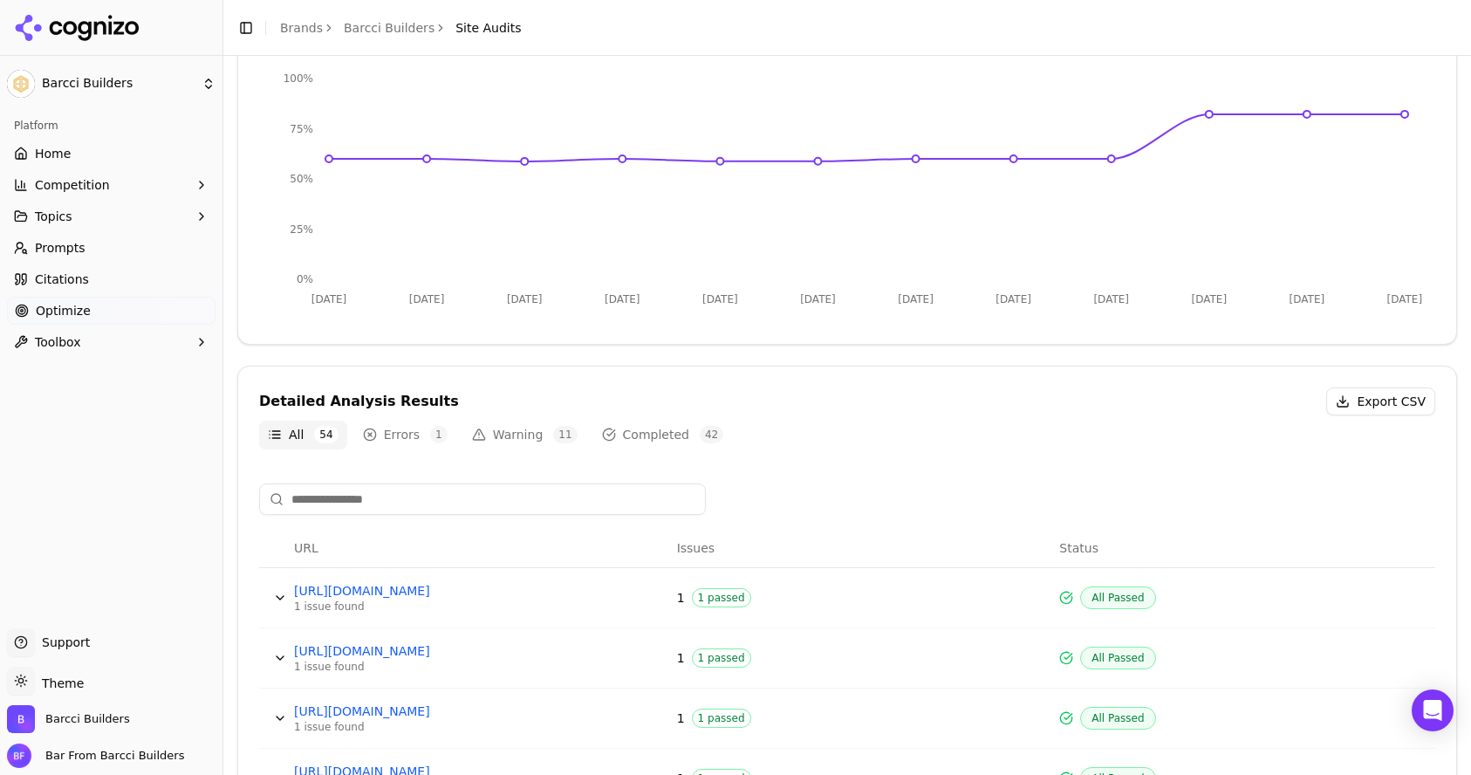
scroll to position [255, 0]
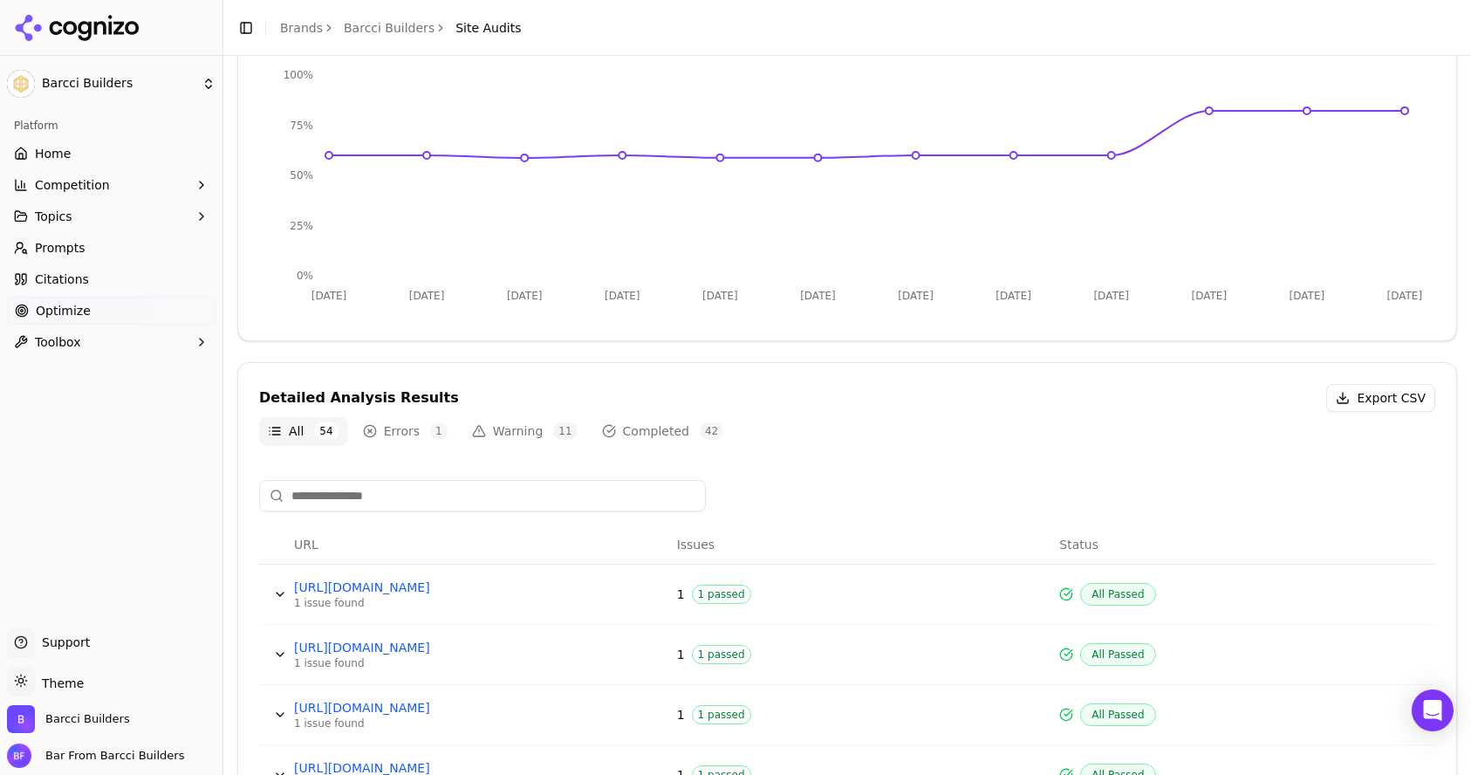
click at [493, 430] on button "Warning 11" at bounding box center [524, 431] width 123 height 28
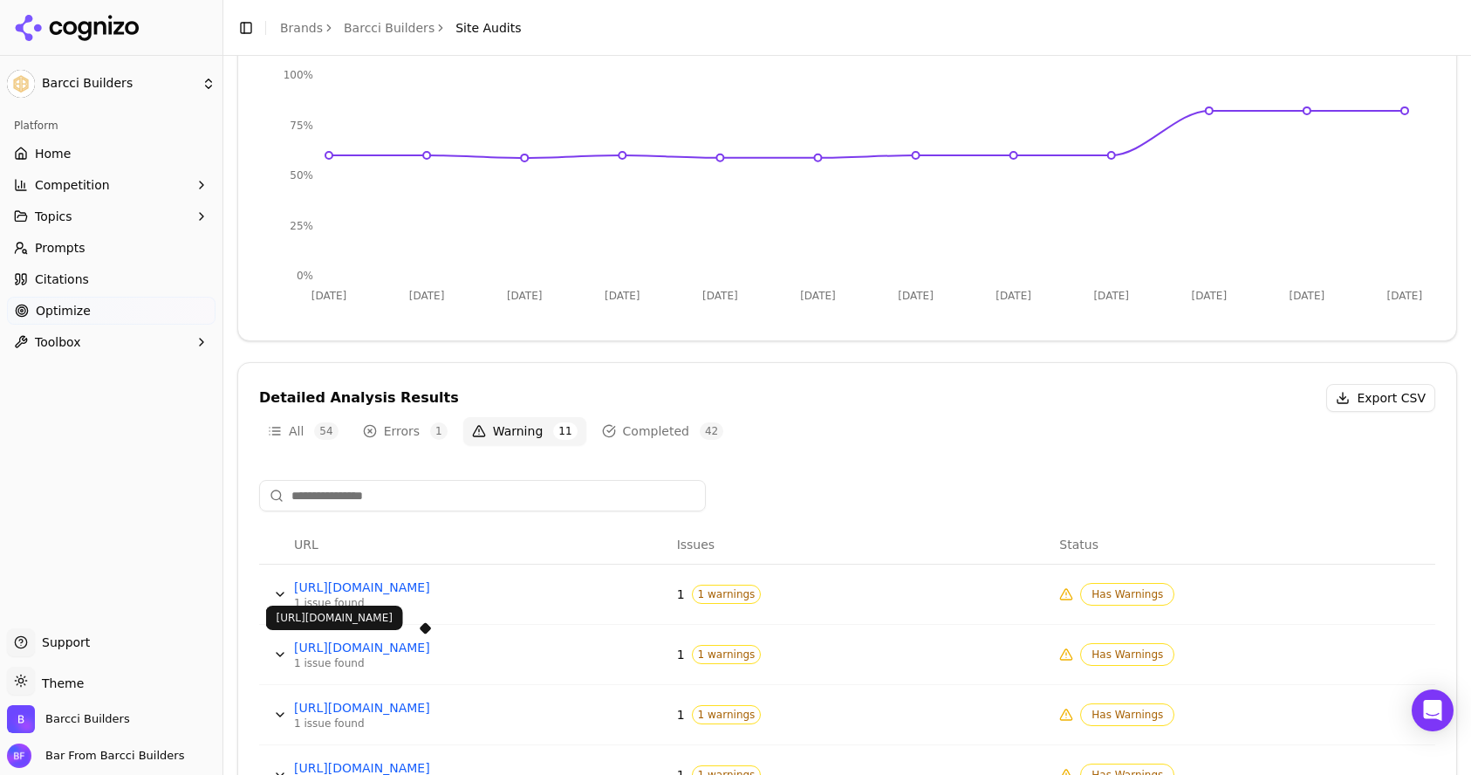
click at [435, 645] on link "[URL][DOMAIN_NAME]" at bounding box center [425, 647] width 262 height 17
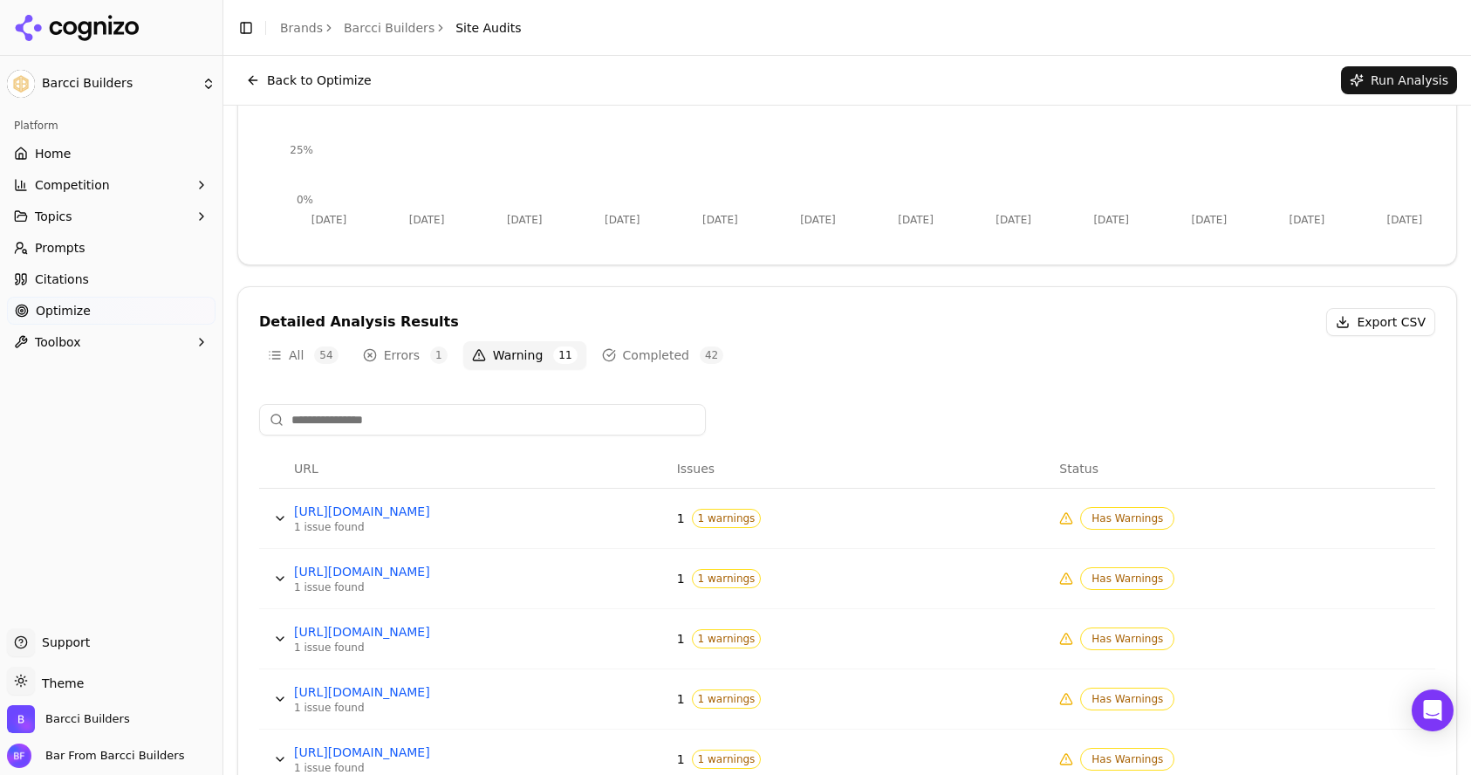
scroll to position [130, 0]
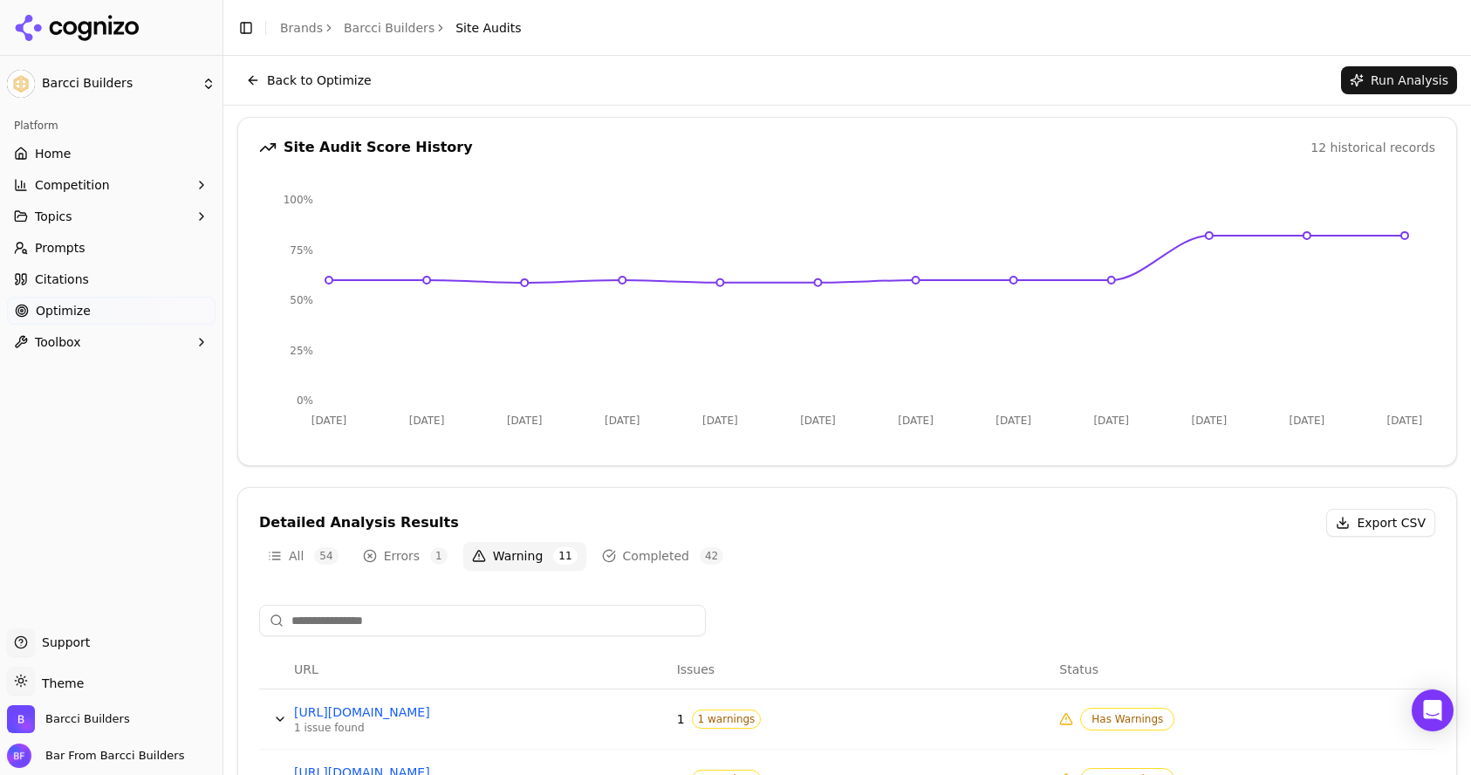
click at [414, 564] on button "Errors 1" at bounding box center [405, 556] width 102 height 28
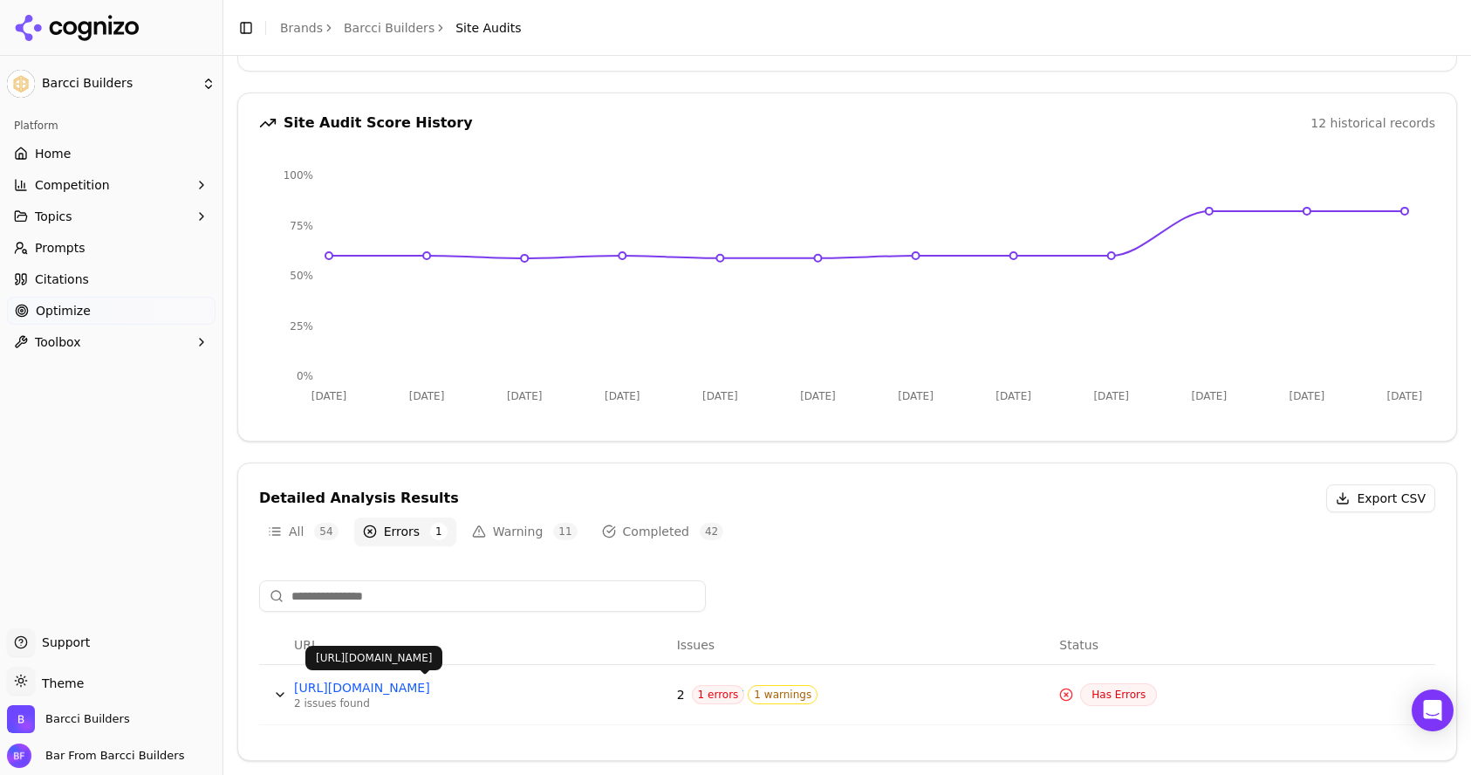
click at [516, 691] on link "[URL][DOMAIN_NAME]" at bounding box center [425, 687] width 262 height 17
click at [539, 528] on button "Warning 11" at bounding box center [524, 531] width 123 height 28
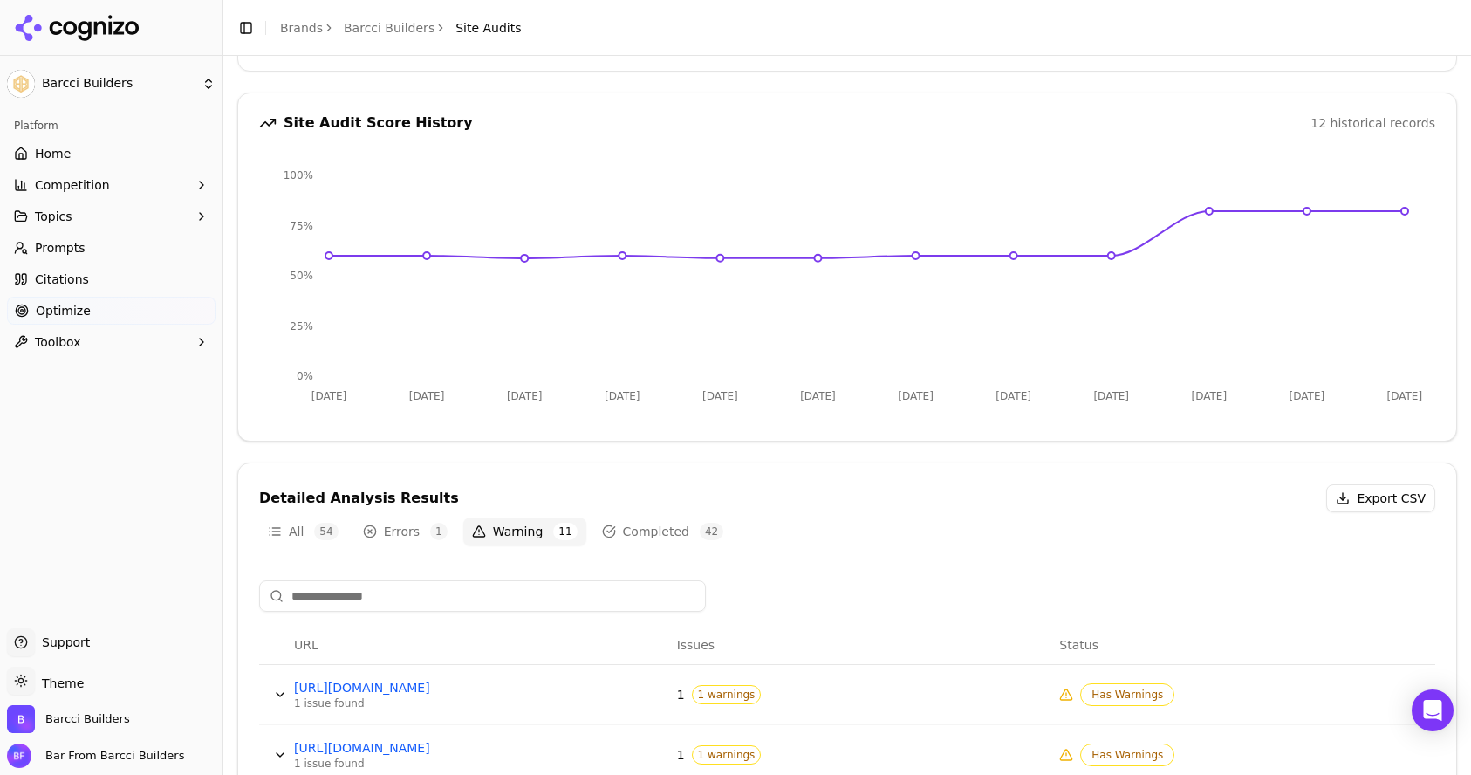
scroll to position [724, 0]
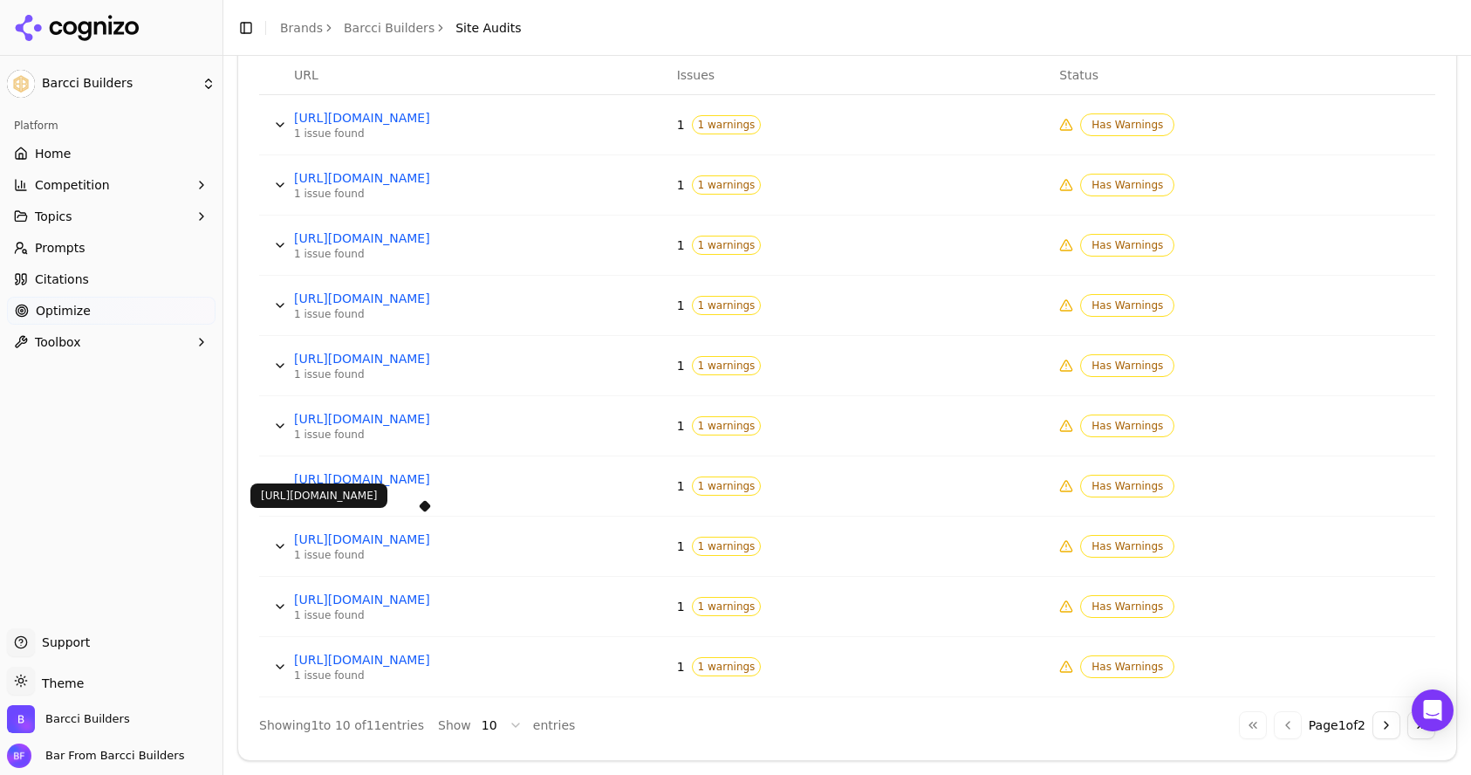
click at [435, 544] on link "[URL][DOMAIN_NAME]" at bounding box center [425, 538] width 262 height 17
click at [280, 667] on button "Data table" at bounding box center [280, 667] width 28 height 28
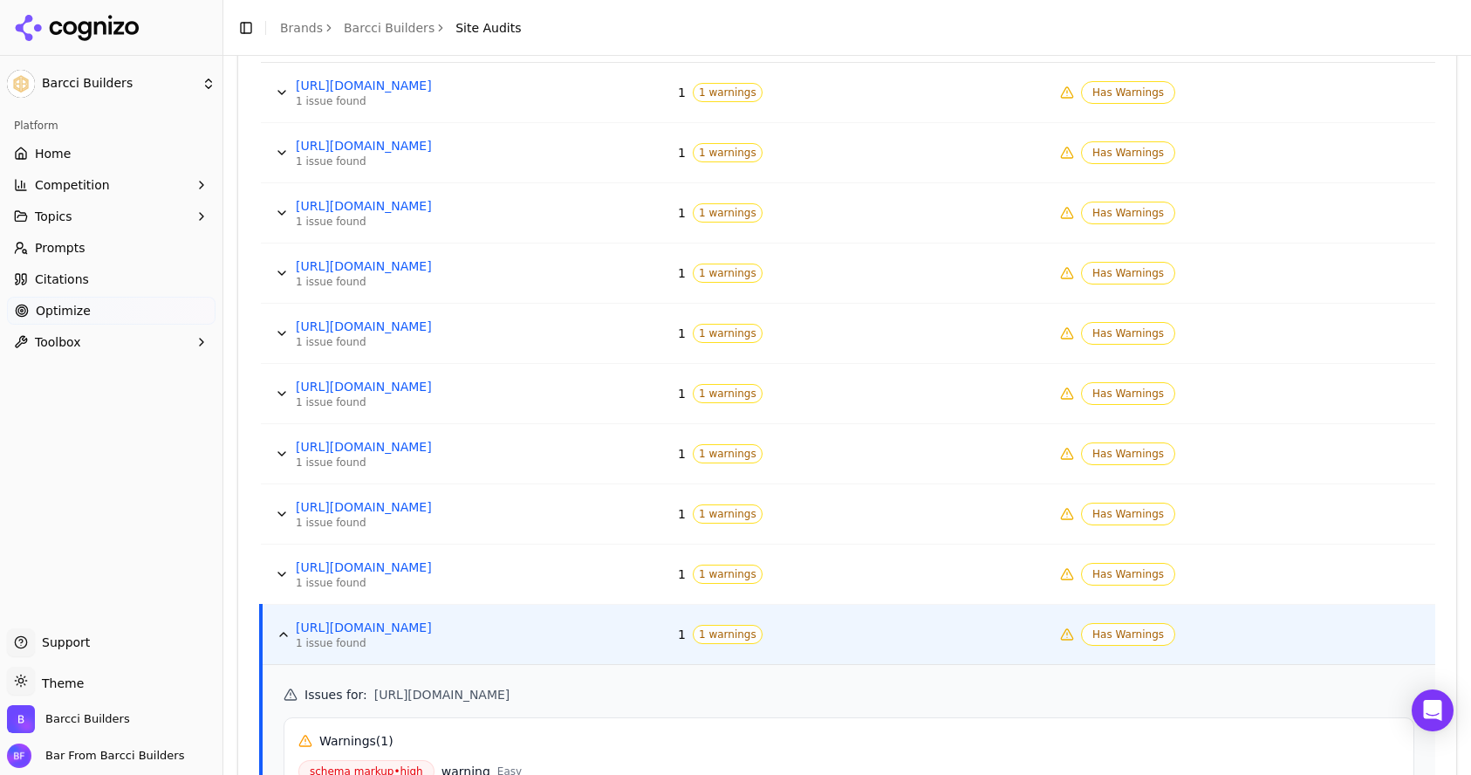
scroll to position [790, 0]
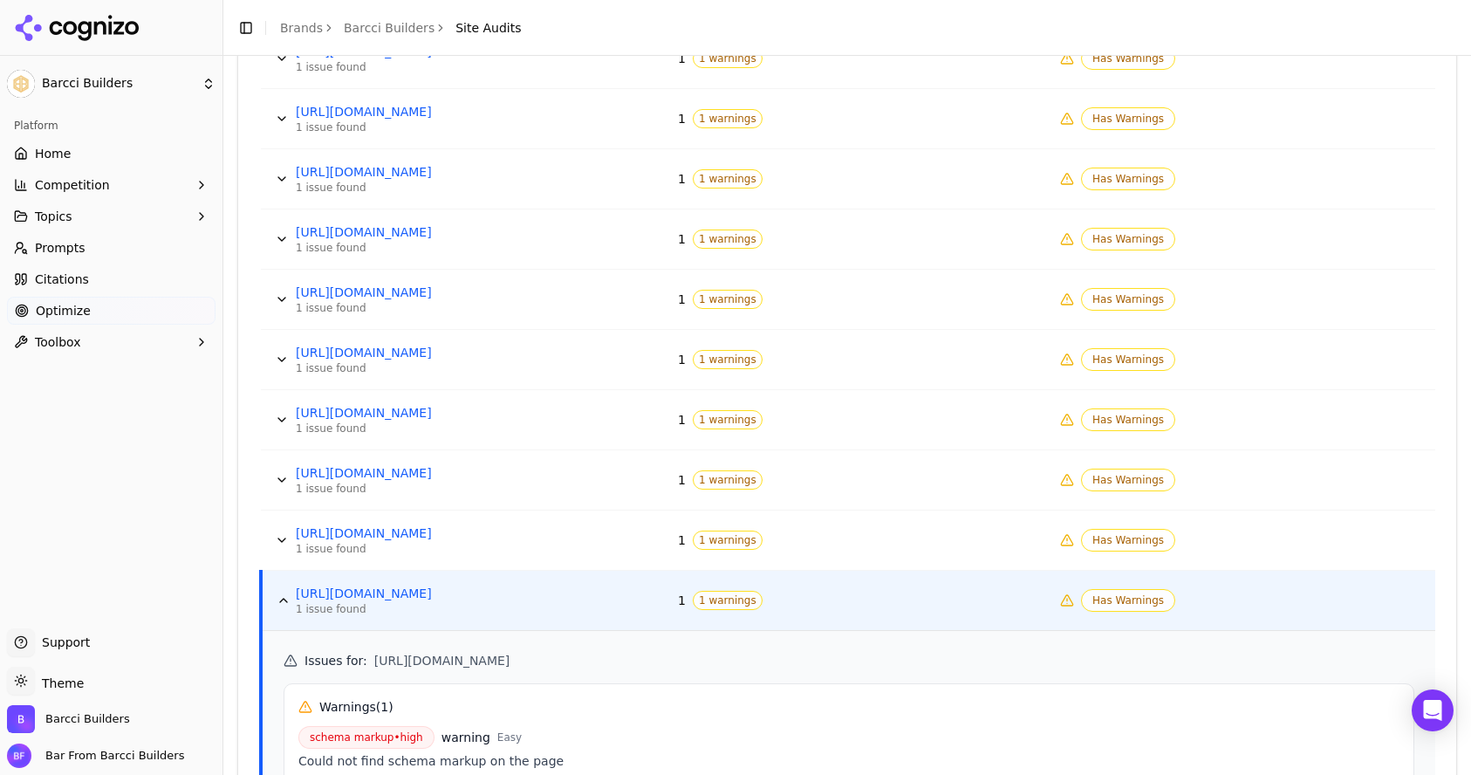
click at [276, 543] on button "Data table" at bounding box center [282, 540] width 28 height 28
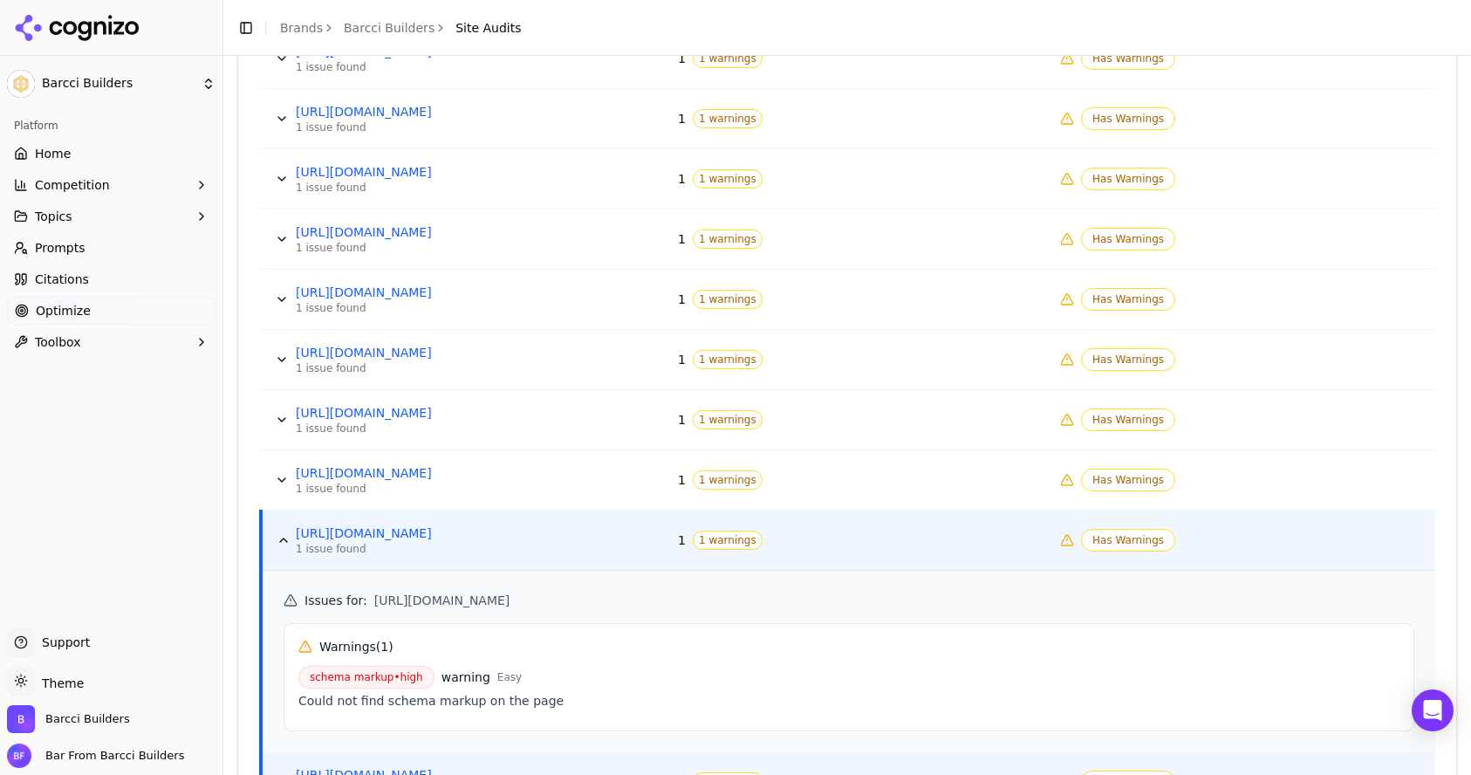
click at [283, 474] on button "Data table" at bounding box center [282, 480] width 28 height 28
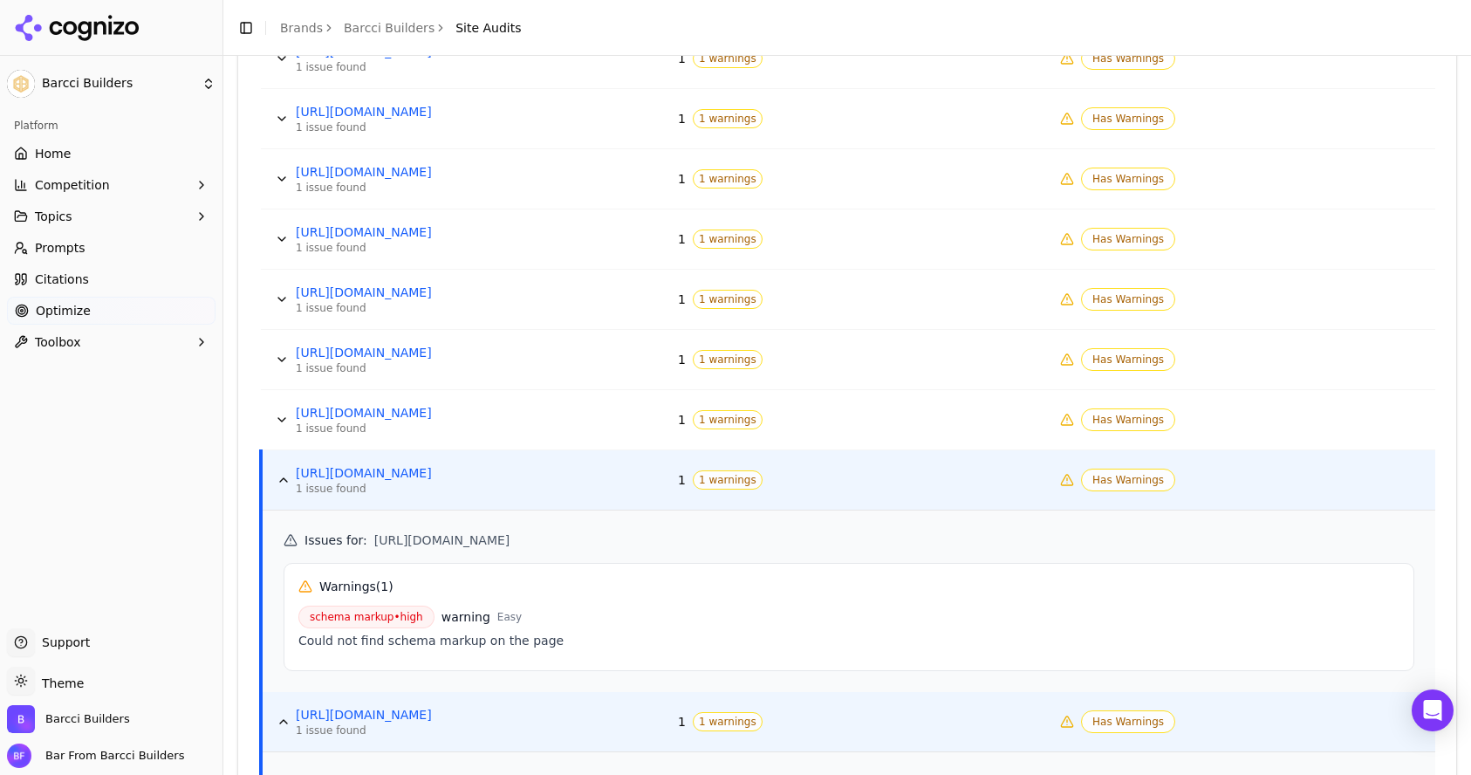
click at [277, 426] on button "Data table" at bounding box center [282, 420] width 28 height 28
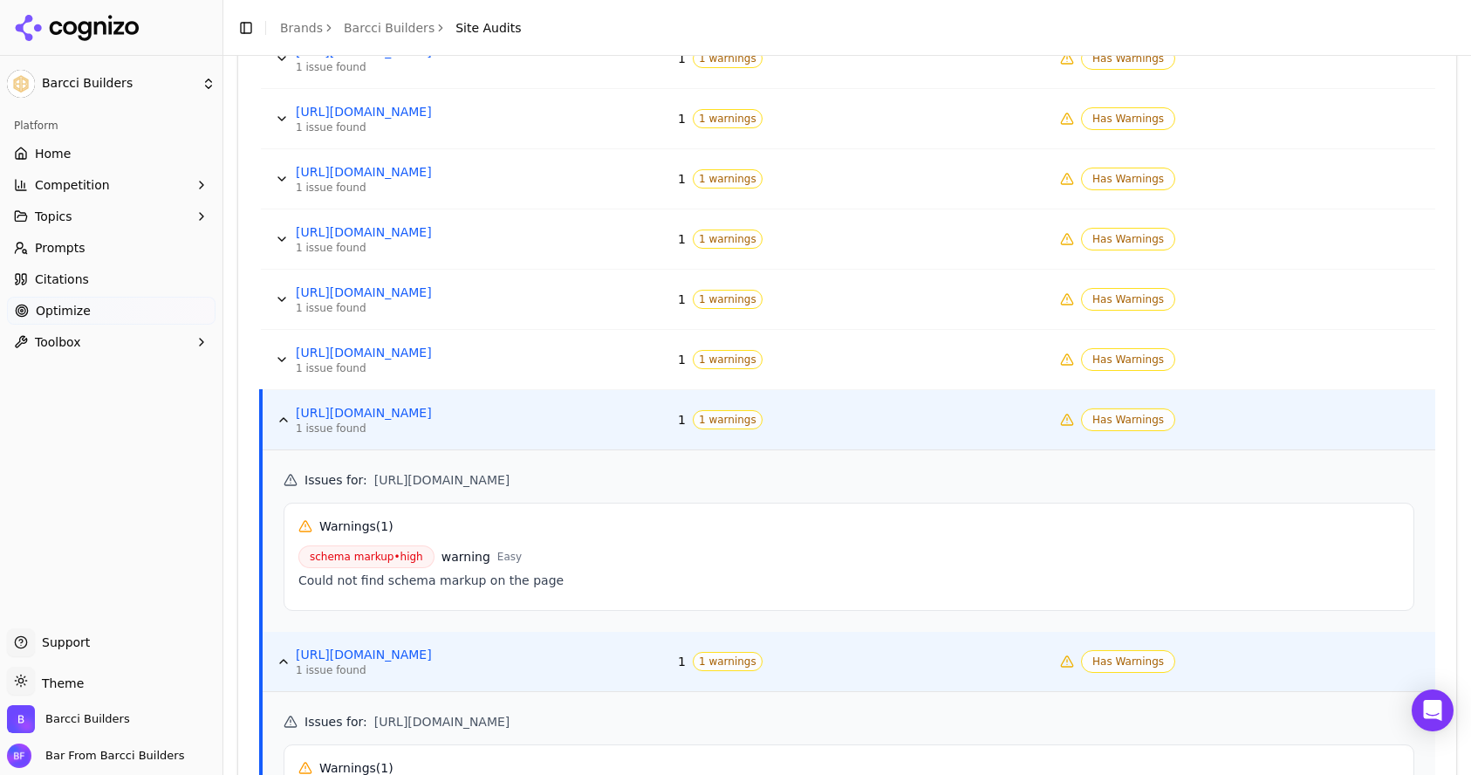
click at [284, 360] on button "Data table" at bounding box center [282, 359] width 28 height 28
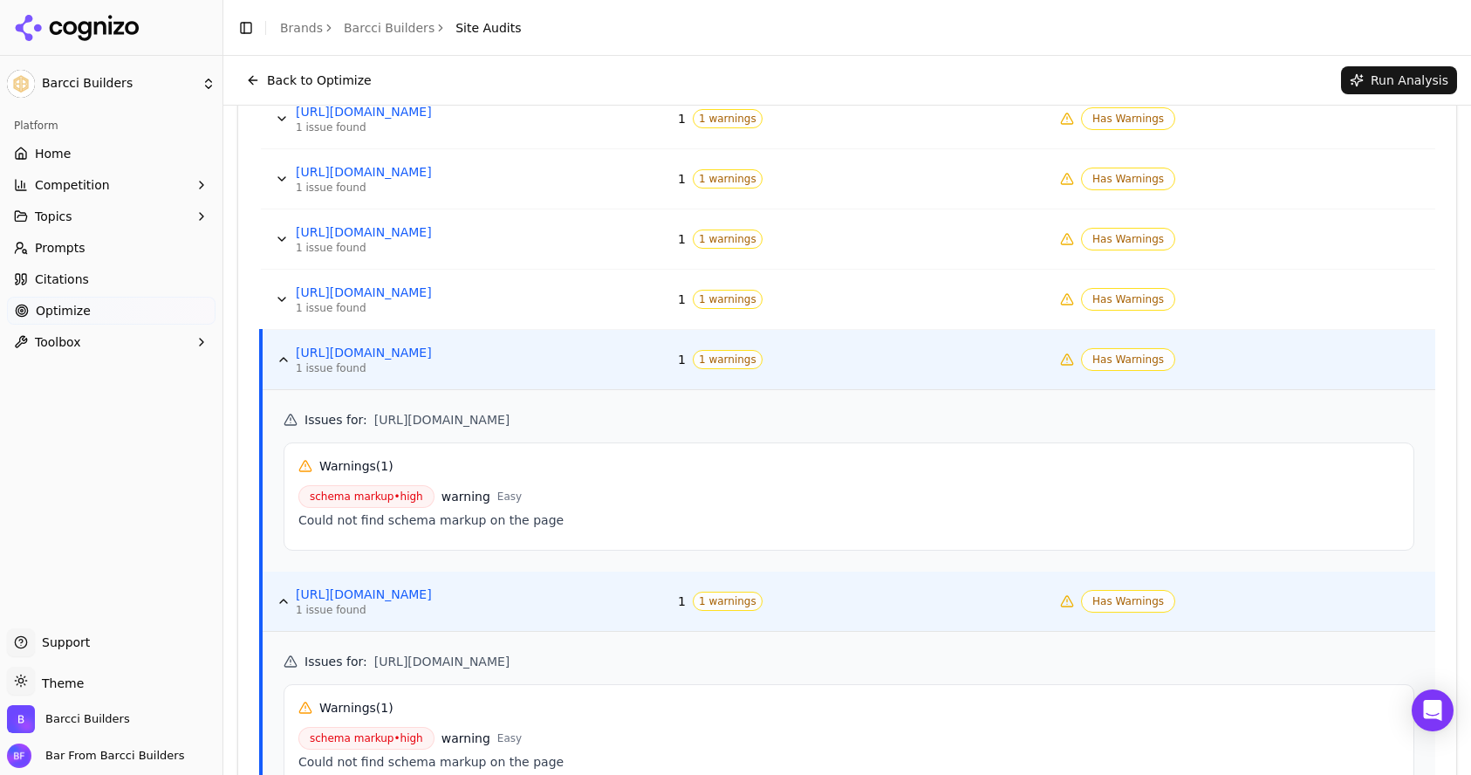
scroll to position [0, 0]
